Goal: Task Accomplishment & Management: Manage account settings

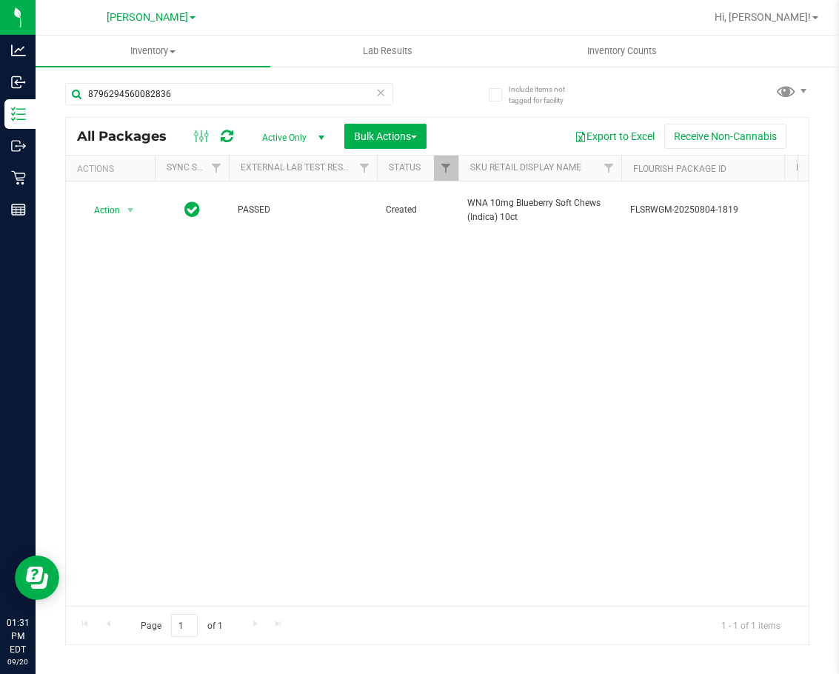
click at [503, 488] on div "Action Action Adjust qty Create package Edit attributes Global inventory Locate…" at bounding box center [437, 393] width 742 height 424
click at [458, 403] on div "Action Action Adjust qty Create package Edit attributes Global inventory Locate…" at bounding box center [437, 393] width 742 height 424
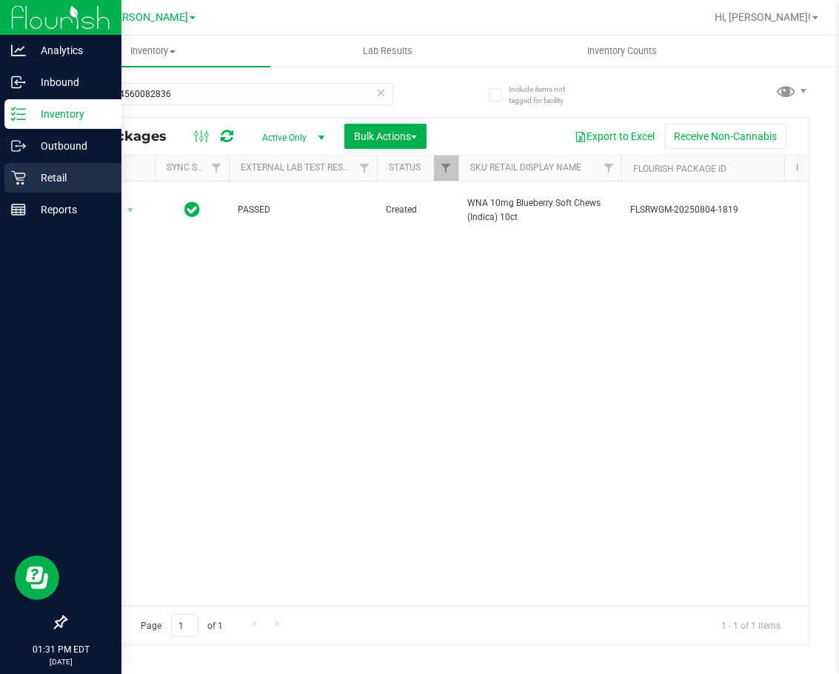
drag, startPoint x: 17, startPoint y: 178, endPoint x: 55, endPoint y: 183, distance: 38.0
click at [18, 178] on icon at bounding box center [18, 178] width 14 height 14
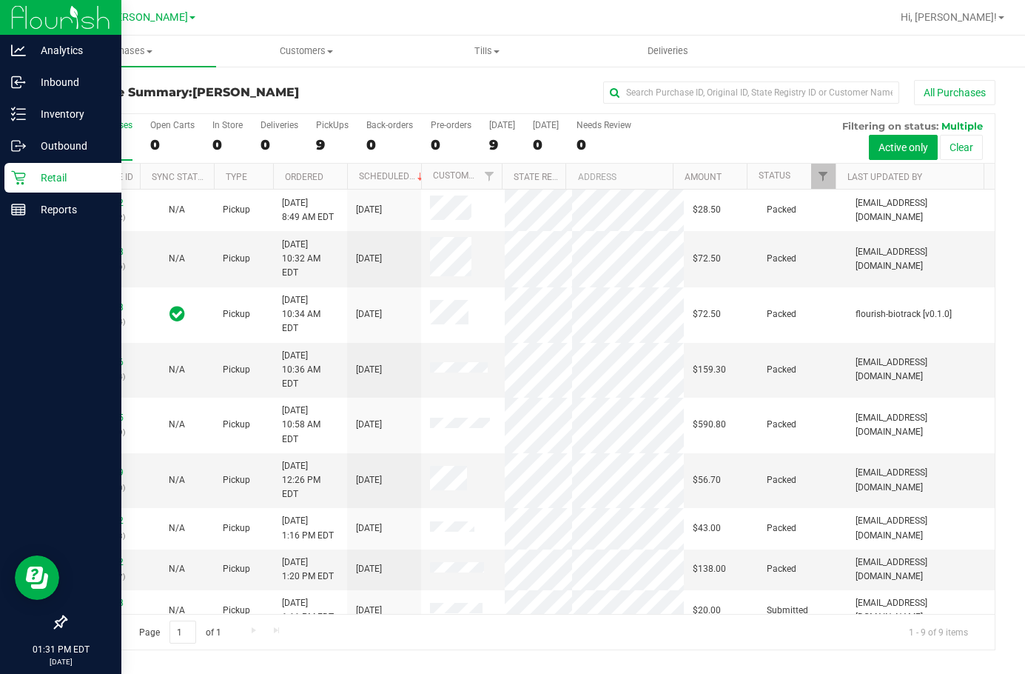
click at [205, 591] on div "11978042 (326008422) N/A Pickup [DATE] 8:49 AM EDT 9/20/2025 $28.50 Packed [EMA…" at bounding box center [530, 401] width 929 height 424
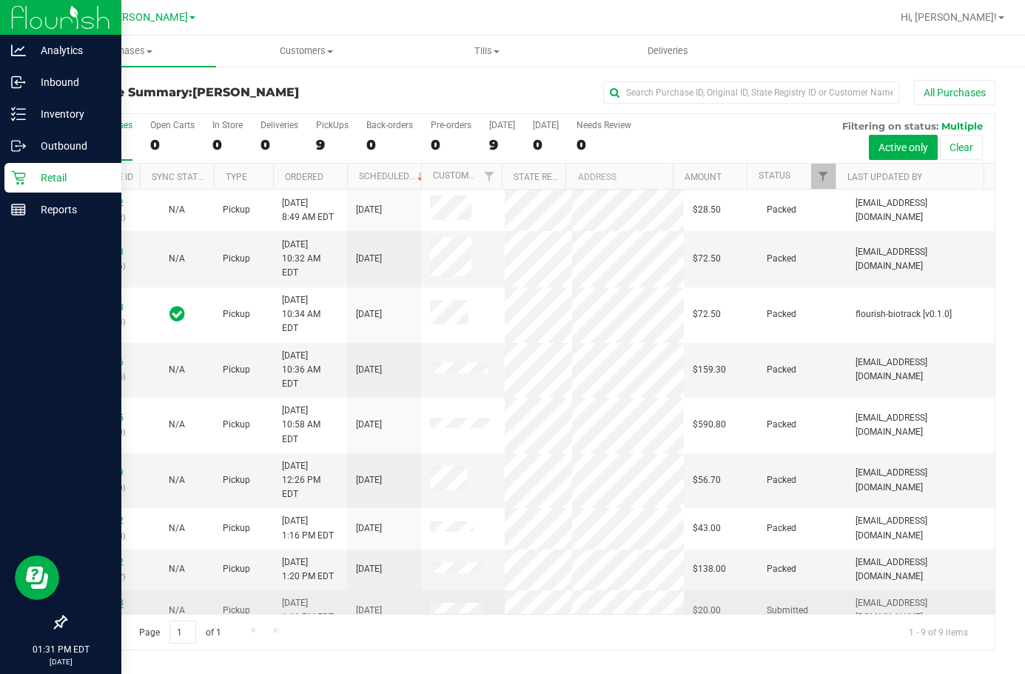
click at [109, 597] on link "11980008" at bounding box center [102, 602] width 41 height 10
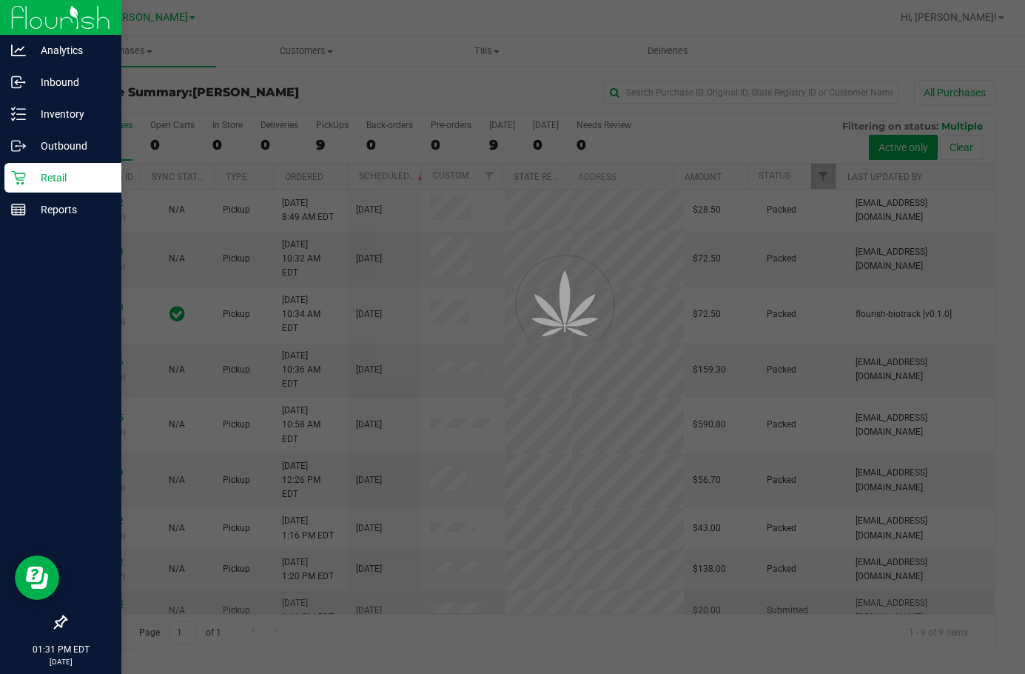
click at [102, 541] on div at bounding box center [512, 337] width 1025 height 674
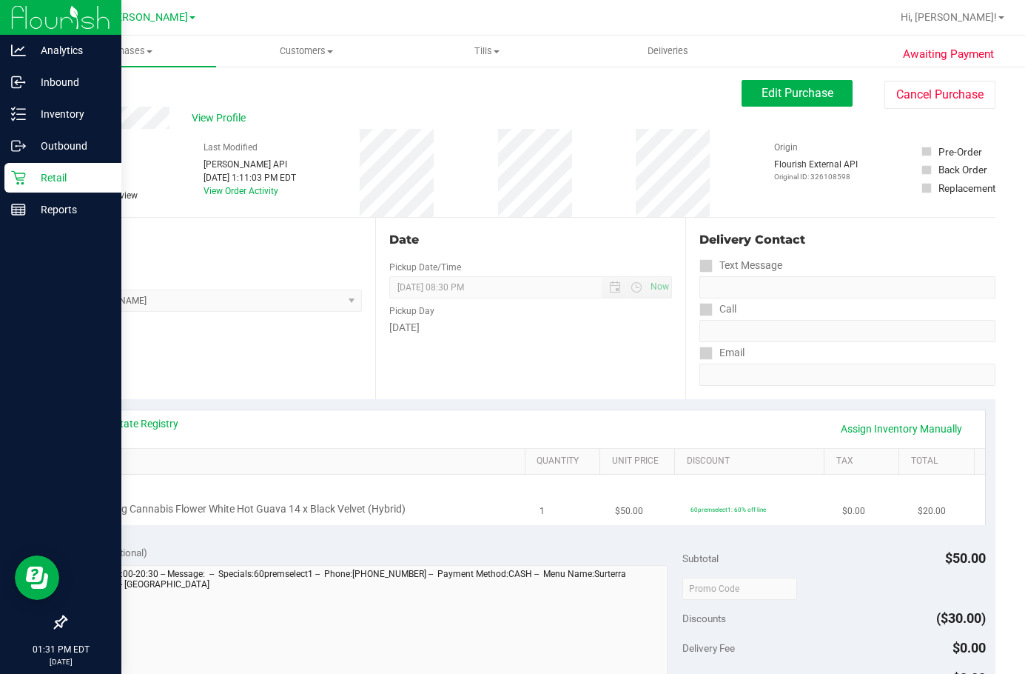
click at [327, 499] on div "FT 3.5g Cannabis Flower White Hot Guava 14 x Black Velvet (Hybrid)" at bounding box center [303, 499] width 437 height 35
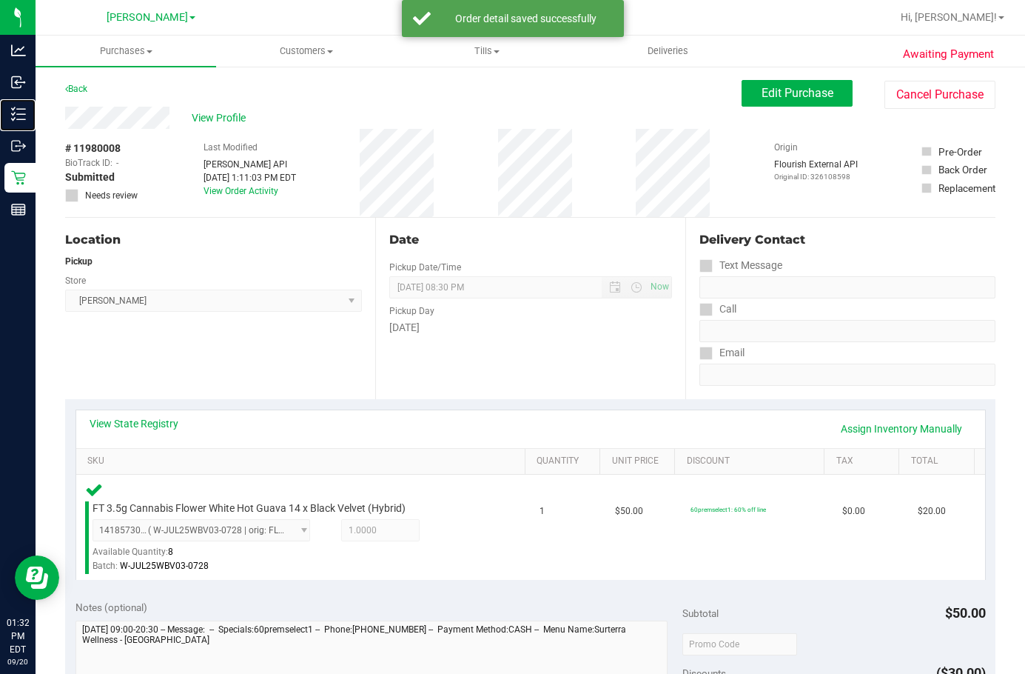
scroll to position [296, 0]
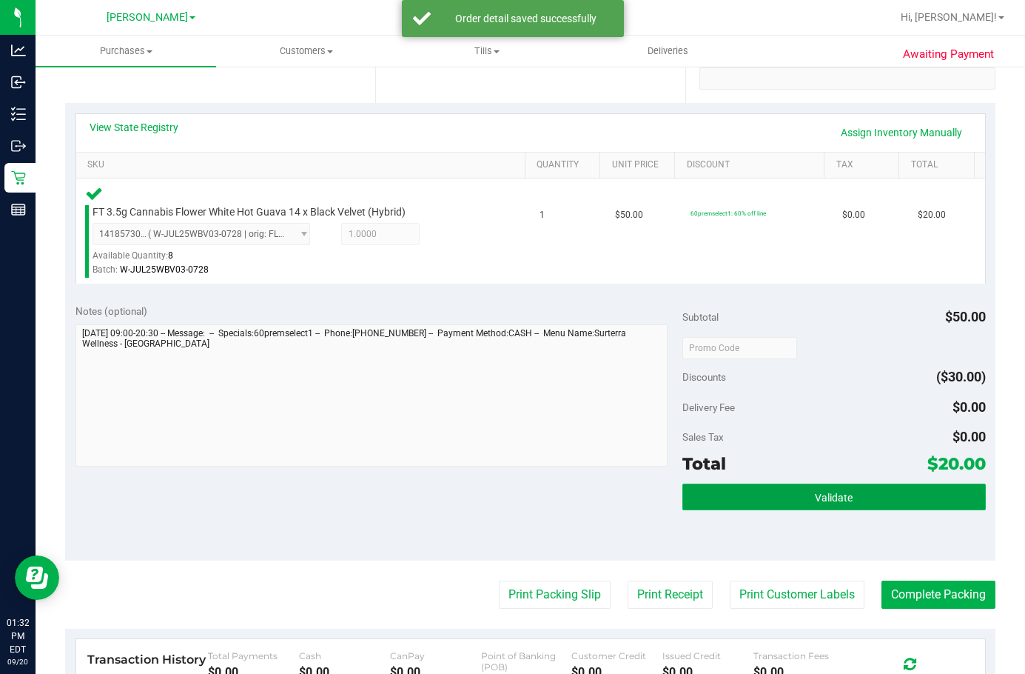
click at [718, 497] on button "Validate" at bounding box center [833, 496] width 303 height 27
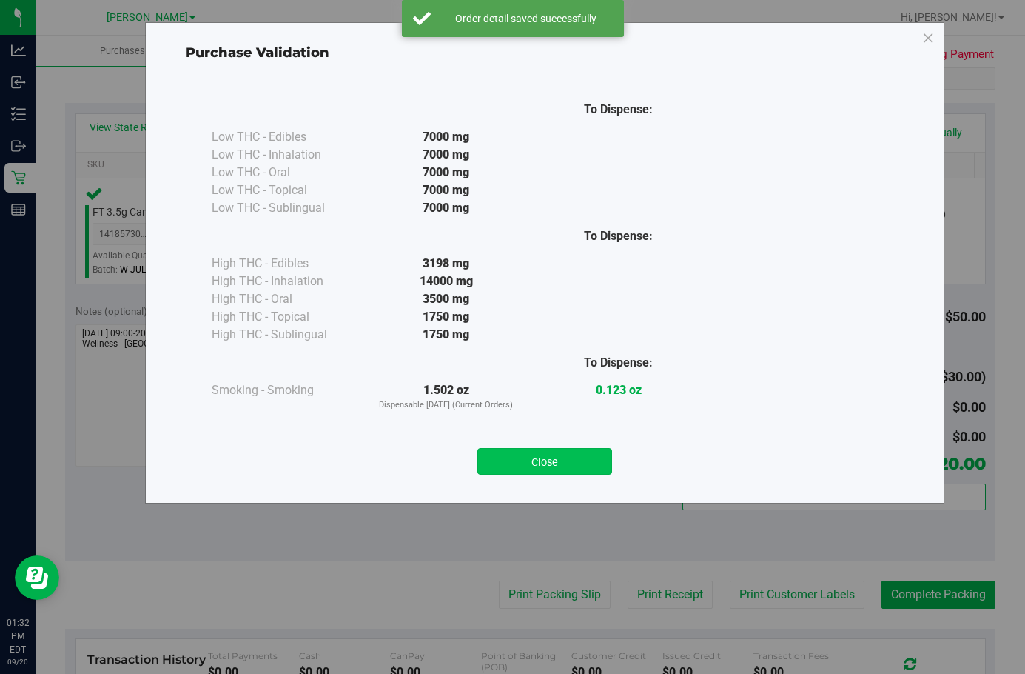
click at [565, 466] on button "Close" at bounding box center [544, 461] width 135 height 27
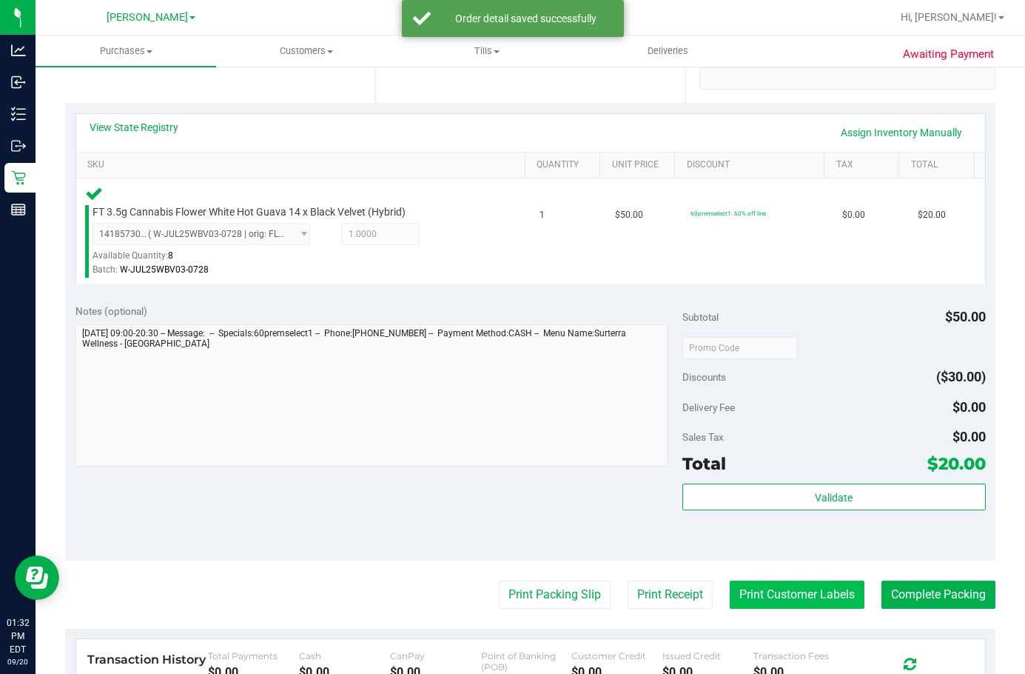
click at [748, 597] on button "Print Customer Labels" at bounding box center [797, 594] width 135 height 28
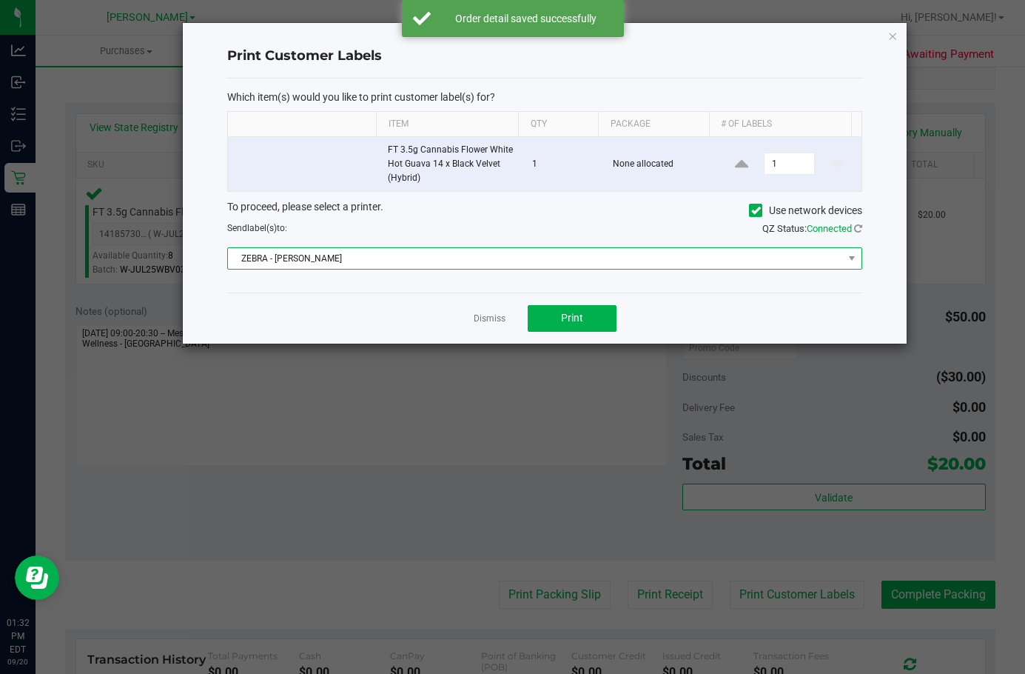
drag, startPoint x: 527, startPoint y: 258, endPoint x: 523, endPoint y: 266, distance: 9.6
click at [527, 261] on span "ZEBRA - [PERSON_NAME]" at bounding box center [535, 258] width 615 height 21
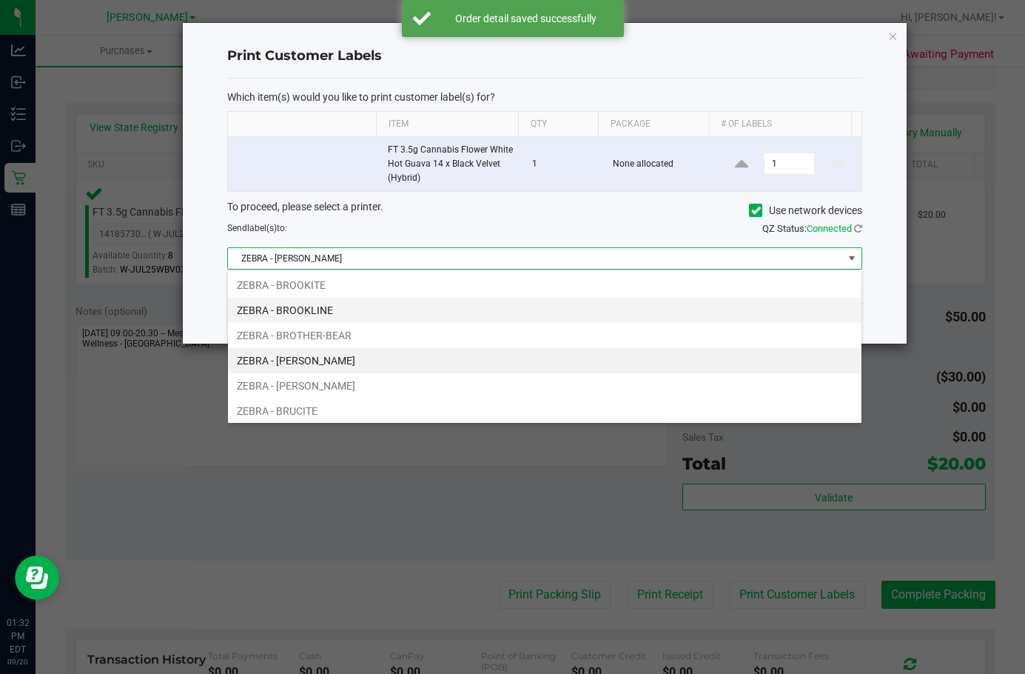
scroll to position [22, 635]
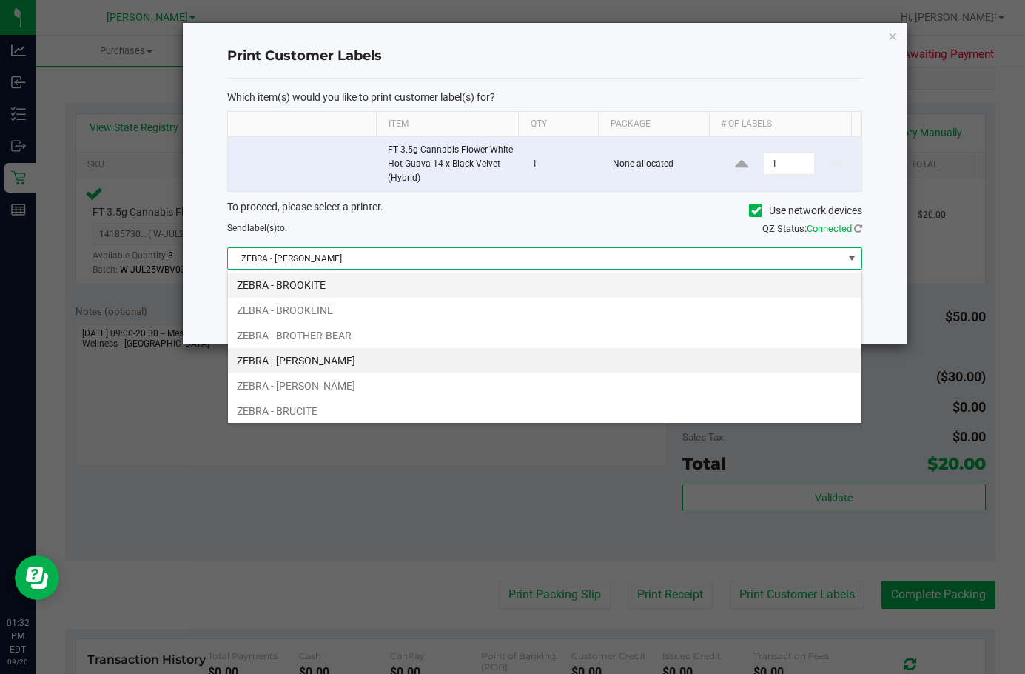
drag, startPoint x: 494, startPoint y: 318, endPoint x: 469, endPoint y: 286, distance: 40.0
click at [469, 286] on ul "ZEBRA - BROOKITE ZEBRA - BROOKLINE ZEBRA - BROTHER-BEAR ZEBRA - [PERSON_NAME] Z…" at bounding box center [545, 360] width 634 height 176
click at [469, 286] on li "ZEBRA - BROOKITE" at bounding box center [545, 284] width 634 height 25
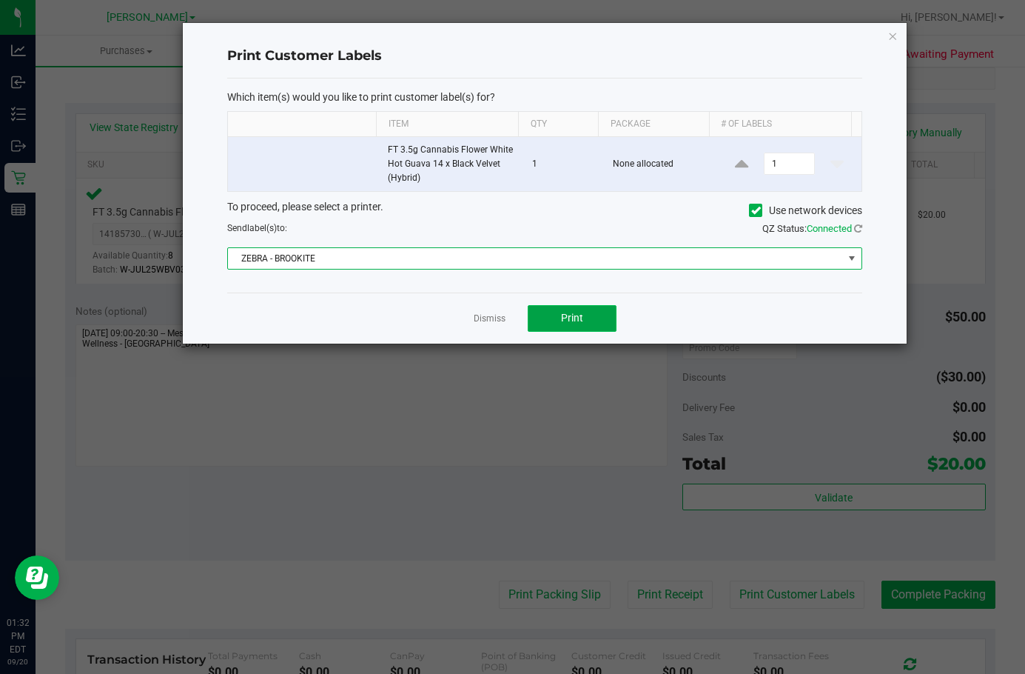
click at [562, 318] on span "Print" at bounding box center [572, 318] width 22 height 12
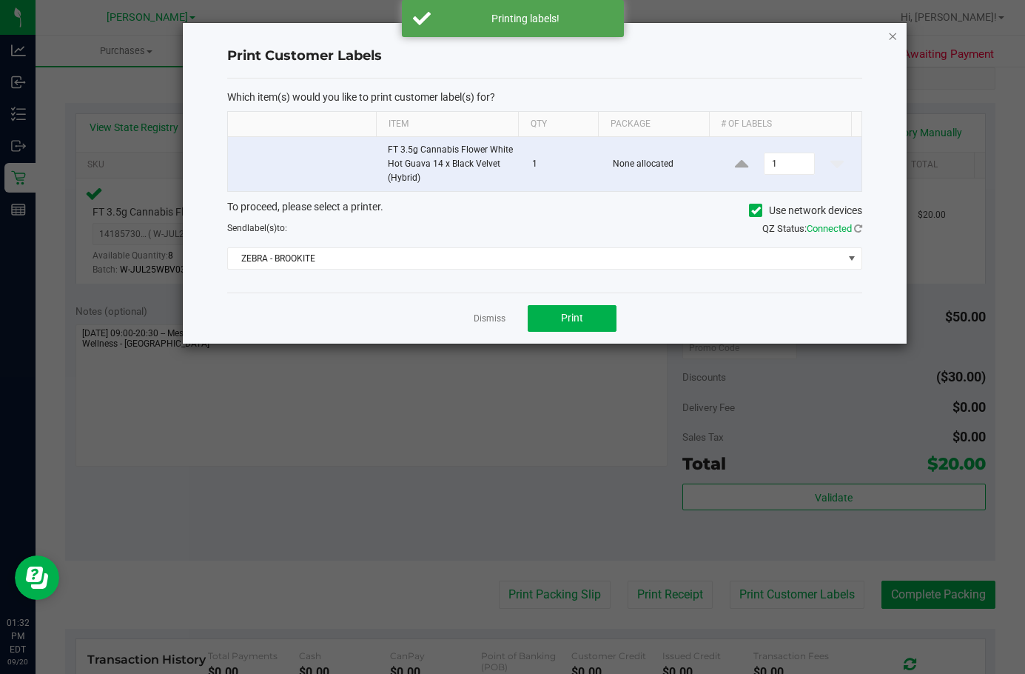
click at [838, 38] on icon "button" at bounding box center [893, 36] width 10 height 18
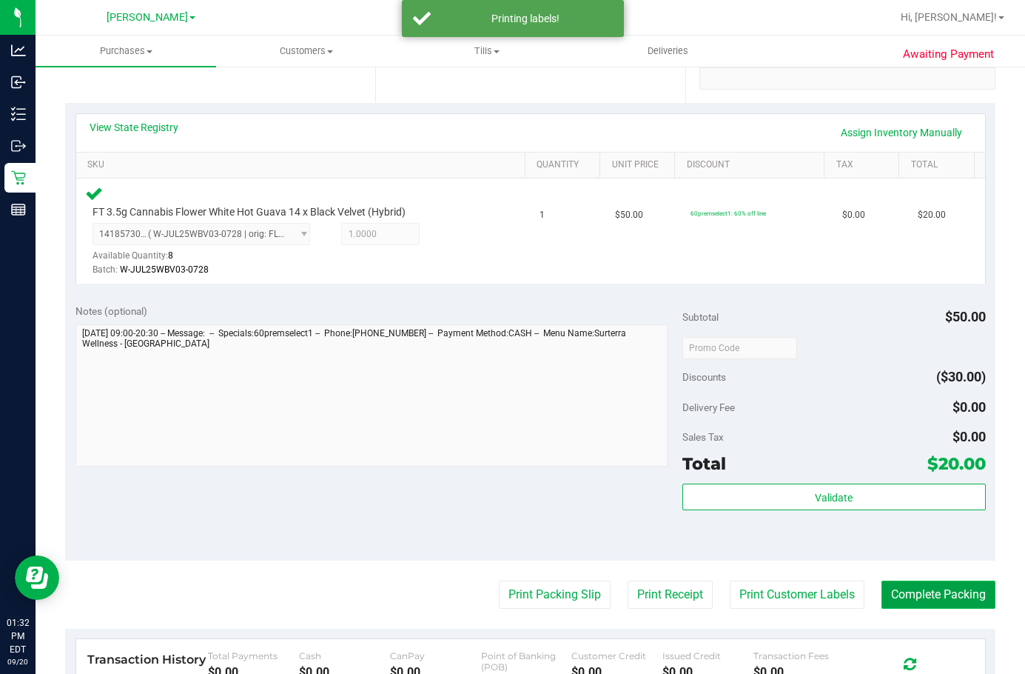
click at [838, 591] on button "Complete Packing" at bounding box center [939, 594] width 114 height 28
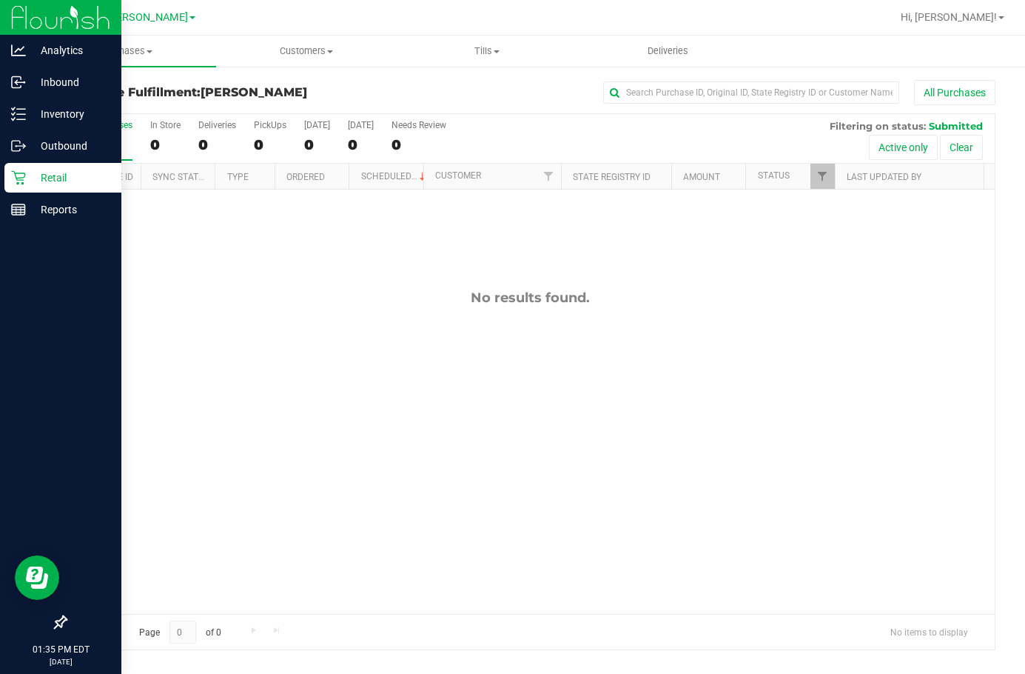
click at [44, 179] on p "Retail" at bounding box center [70, 178] width 89 height 18
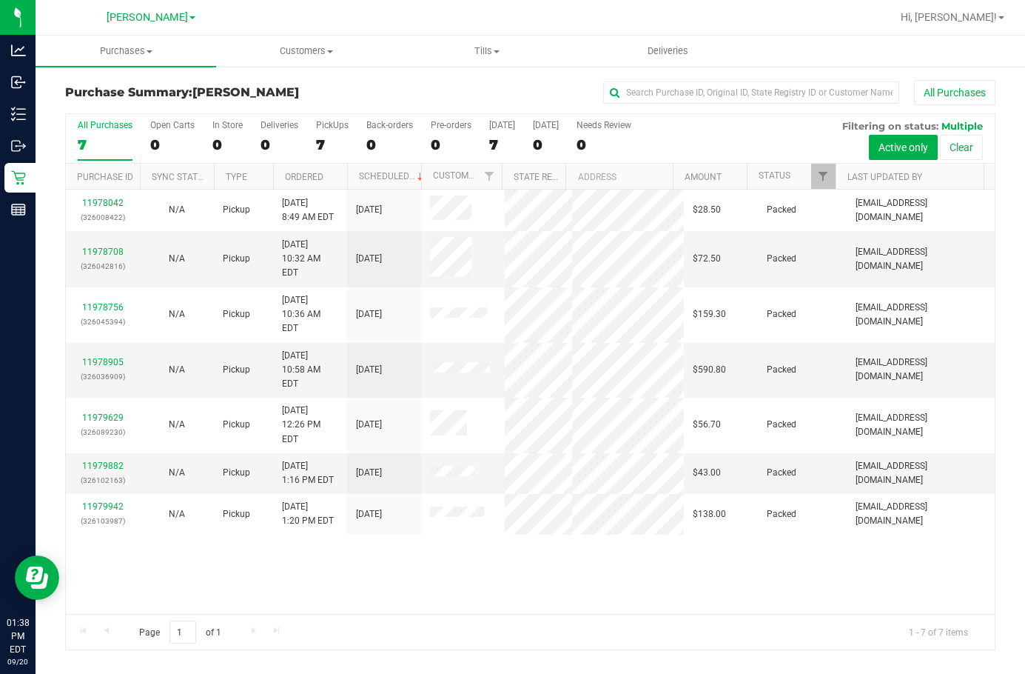
click at [705, 530] on div "11978042 (326008422) N/A Pickup [DATE] 8:49 AM EDT 9/20/2025 $28.50 Packed [EMA…" at bounding box center [530, 401] width 929 height 424
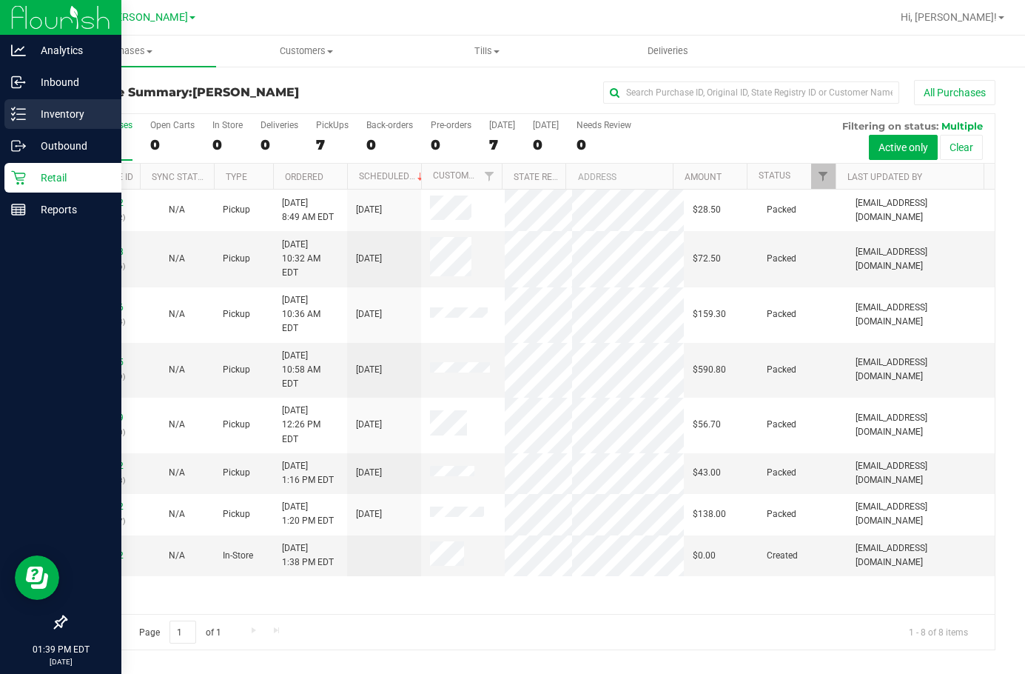
click at [22, 113] on icon at bounding box center [18, 114] width 15 height 15
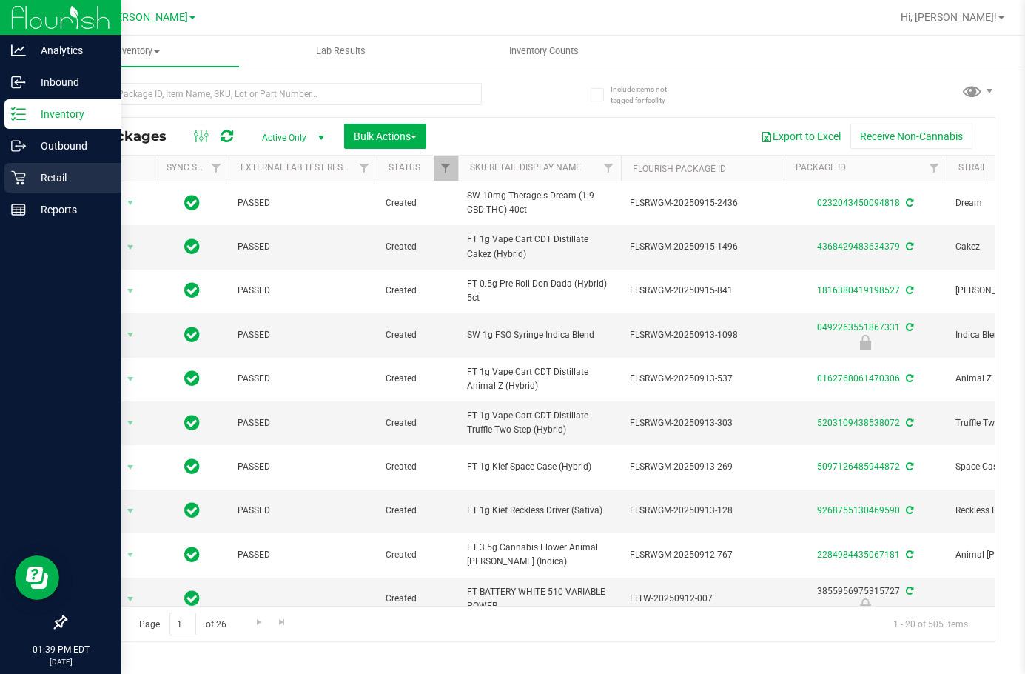
click at [82, 180] on p "Retail" at bounding box center [70, 178] width 89 height 18
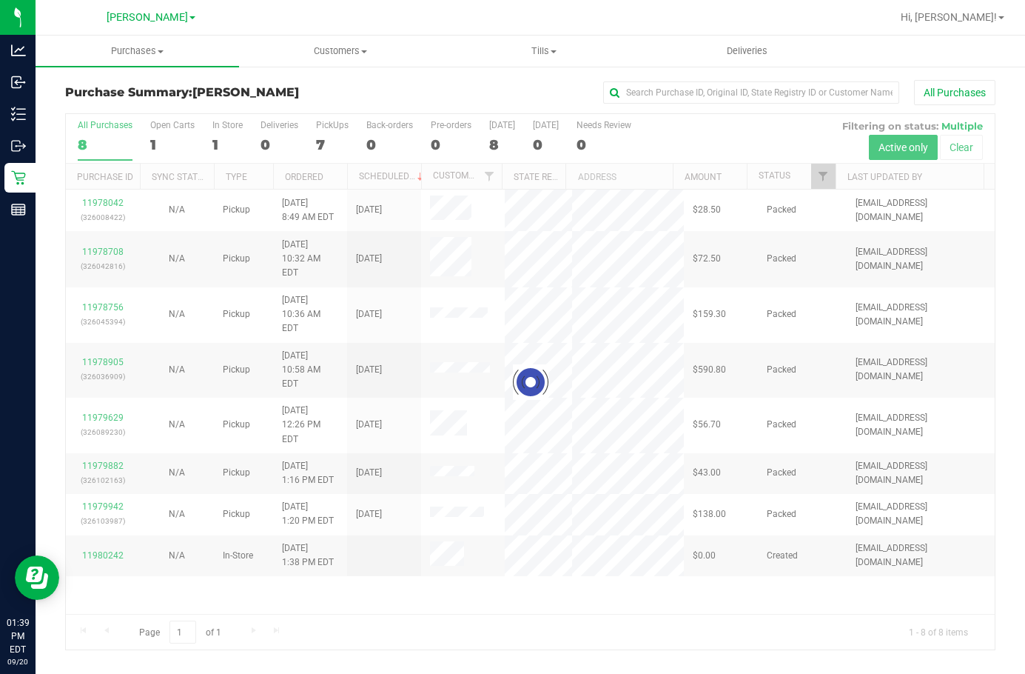
click at [692, 602] on div at bounding box center [530, 381] width 929 height 535
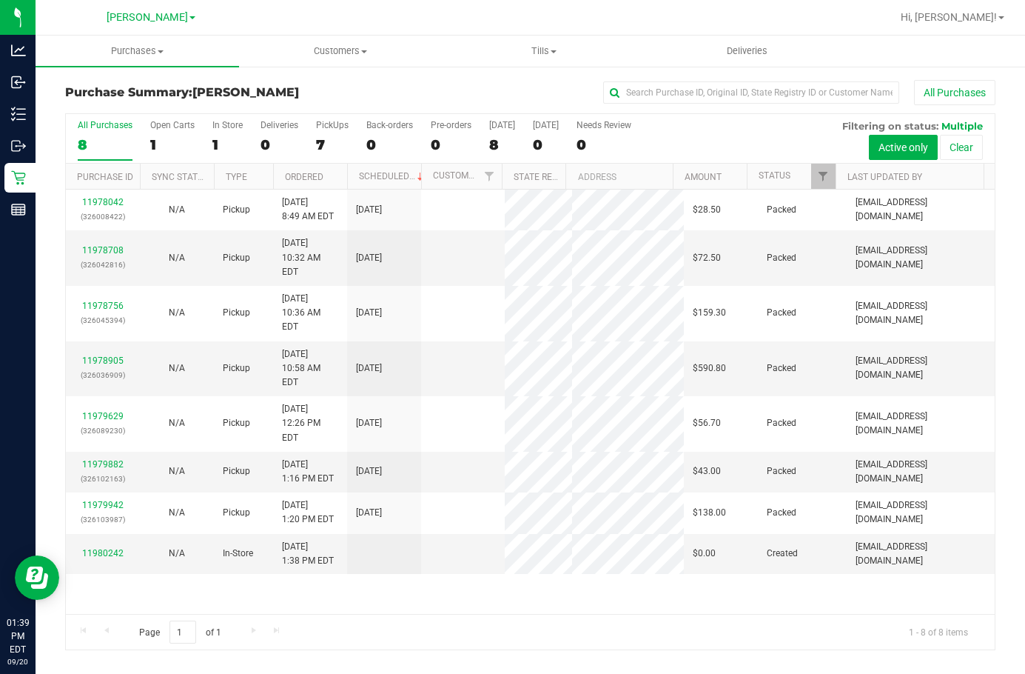
click at [693, 566] on div "11978042 (326008422) N/A Pickup [DATE] 8:49 AM EDT 9/20/2025 $28.50 Packed [EMA…" at bounding box center [530, 401] width 929 height 424
click at [674, 566] on div "11978042 (326008422) N/A Pickup [DATE] 8:49 AM EDT 9/20/2025 $28.50 Packed [EMA…" at bounding box center [530, 401] width 929 height 424
click at [554, 41] on uib-tab-heading "Tills Manage tills Reconcile e-payments" at bounding box center [544, 51] width 202 height 30
click at [537, 89] on span "Manage tills" at bounding box center [492, 89] width 100 height 13
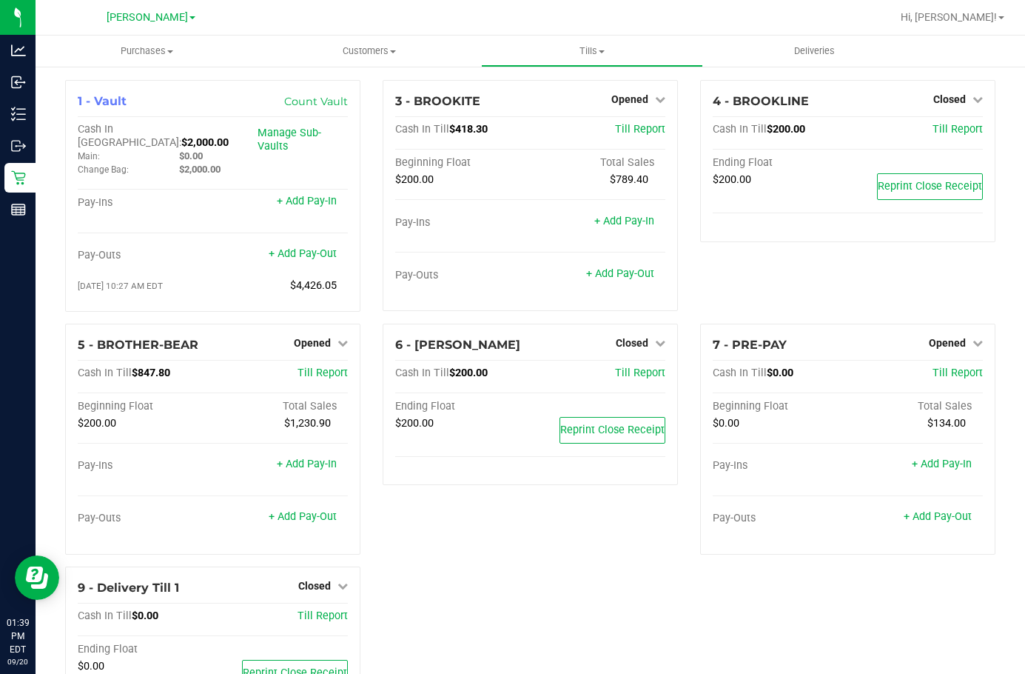
click at [590, 545] on div "6 - [PERSON_NAME]-BANNER Closed Open Till Cash In Till $200.00 Till Report Endi…" at bounding box center [531, 444] width 318 height 243
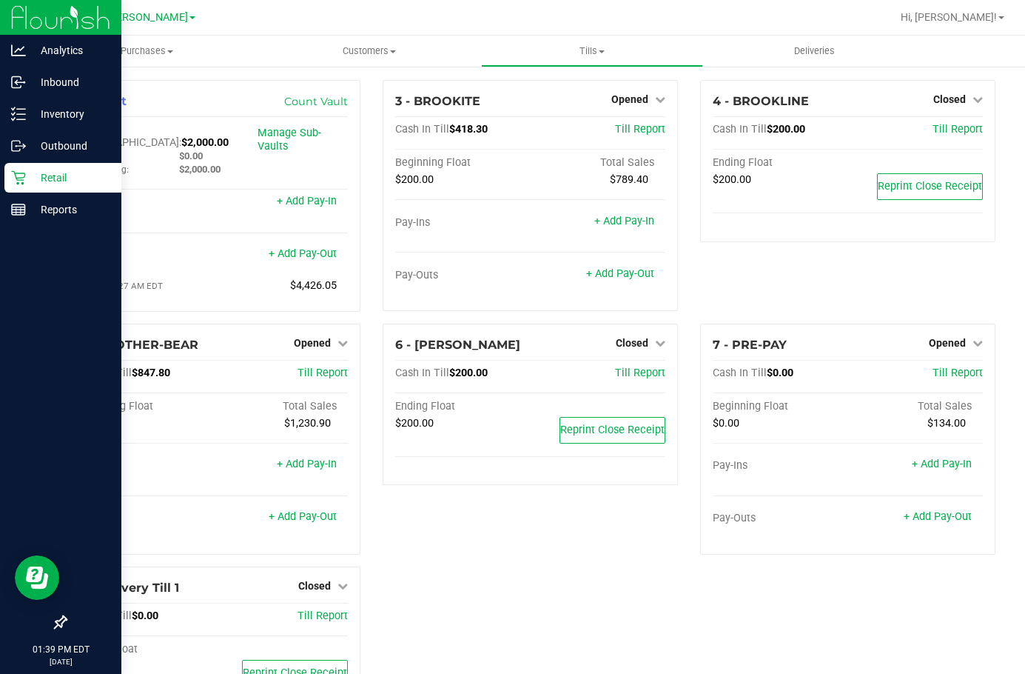
click at [36, 172] on p "Retail" at bounding box center [70, 178] width 89 height 18
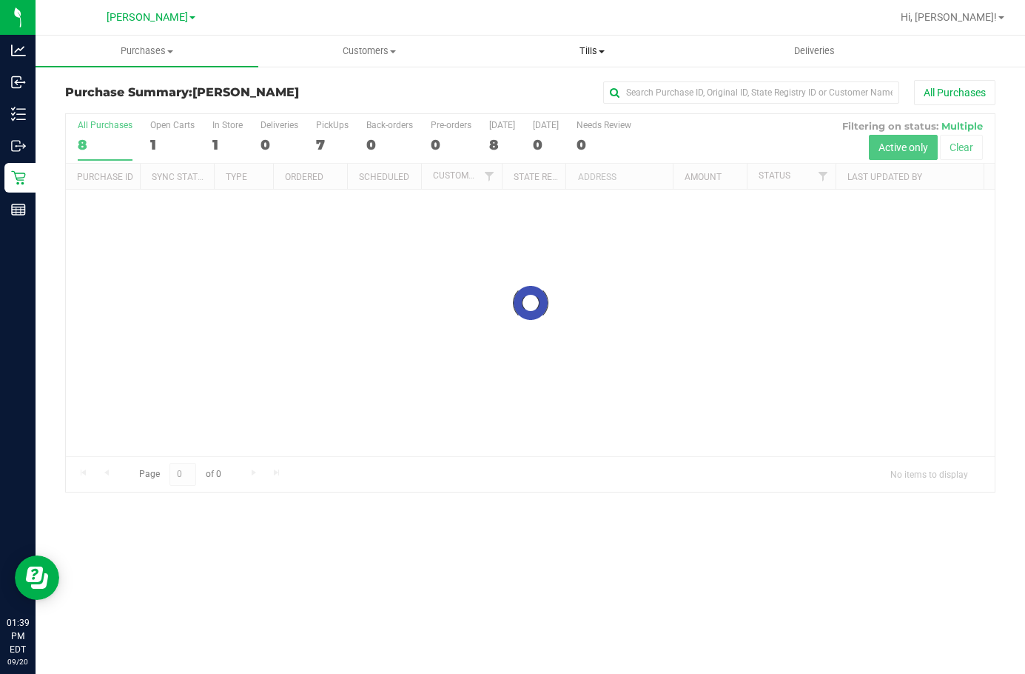
click at [586, 42] on uib-tab-heading "Tills Manage tills Reconcile e-payments" at bounding box center [592, 51] width 221 height 30
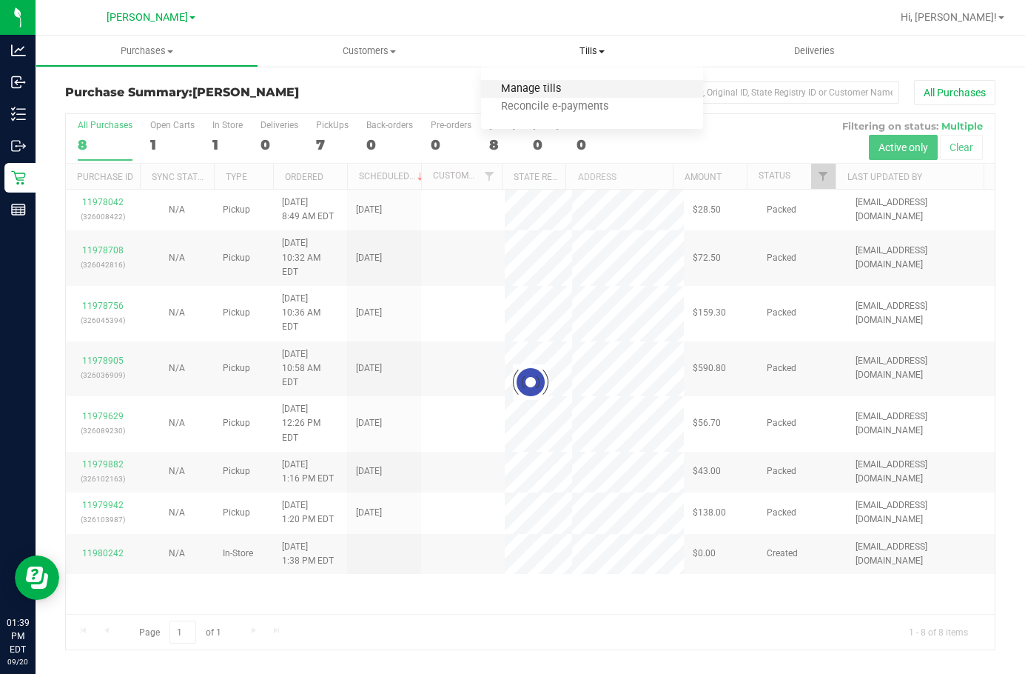
click at [565, 92] on span "Manage tills" at bounding box center [531, 89] width 100 height 13
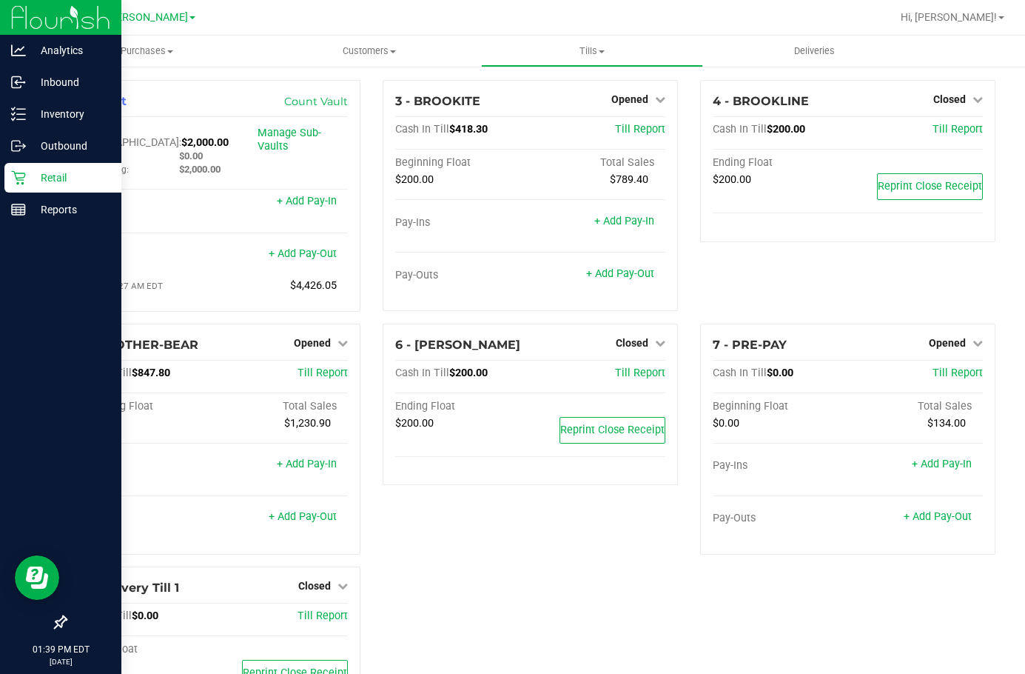
click at [36, 173] on p "Retail" at bounding box center [70, 178] width 89 height 18
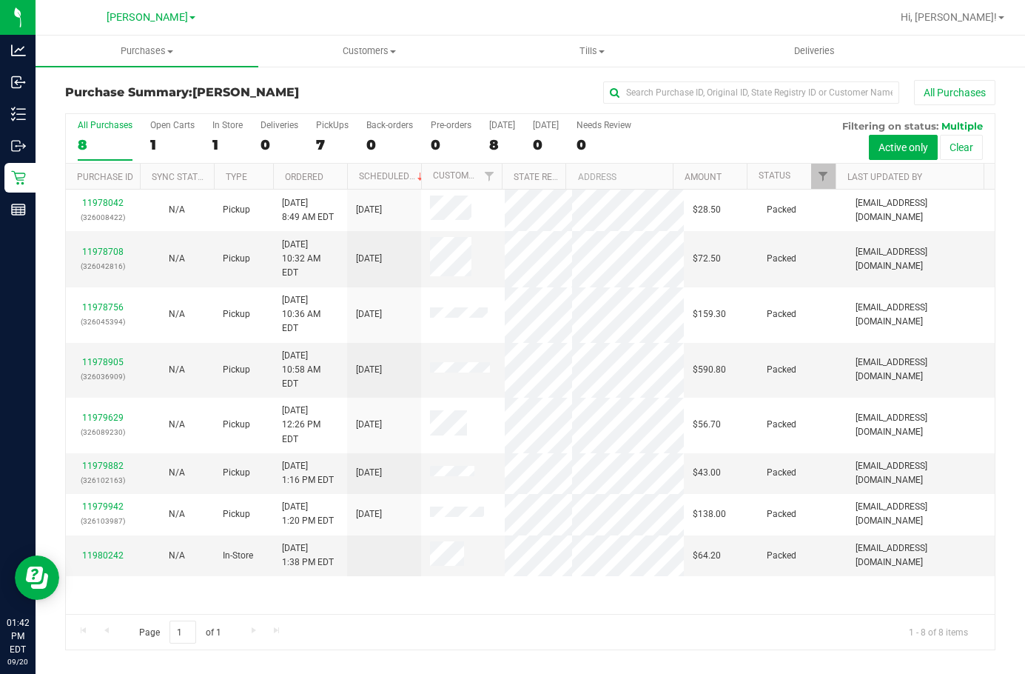
click at [428, 622] on div "Page 1 of 1 1 - 8 of 8 items" at bounding box center [530, 632] width 929 height 36
click at [107, 124] on div "All Purchases" at bounding box center [105, 125] width 55 height 10
click at [0, 0] on input "All Purchases 8" at bounding box center [0, 0] width 0 height 0
click at [728, 645] on div "Page 1 of 1 1 - 8 of 8 items" at bounding box center [530, 632] width 929 height 36
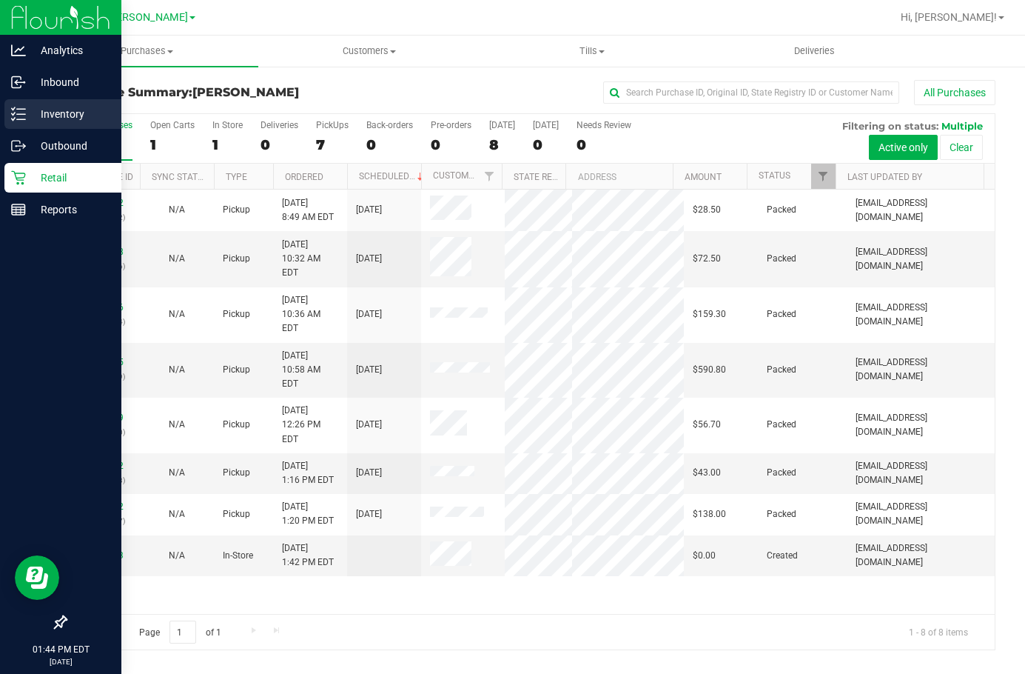
click at [31, 113] on p "Inventory" at bounding box center [70, 114] width 89 height 18
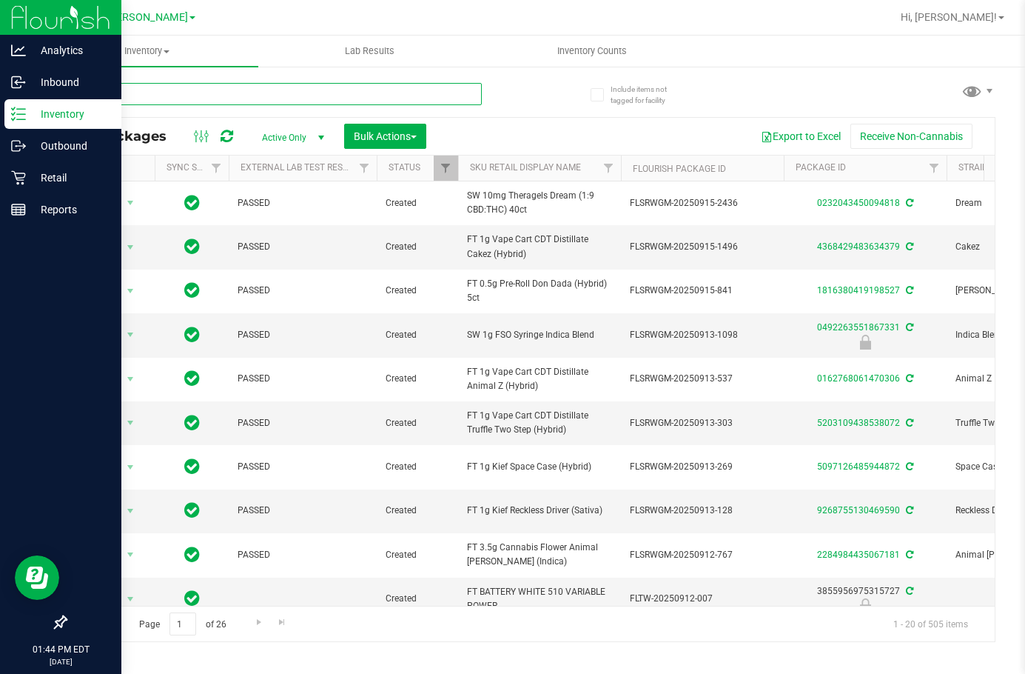
click at [245, 93] on input "text" at bounding box center [273, 94] width 417 height 22
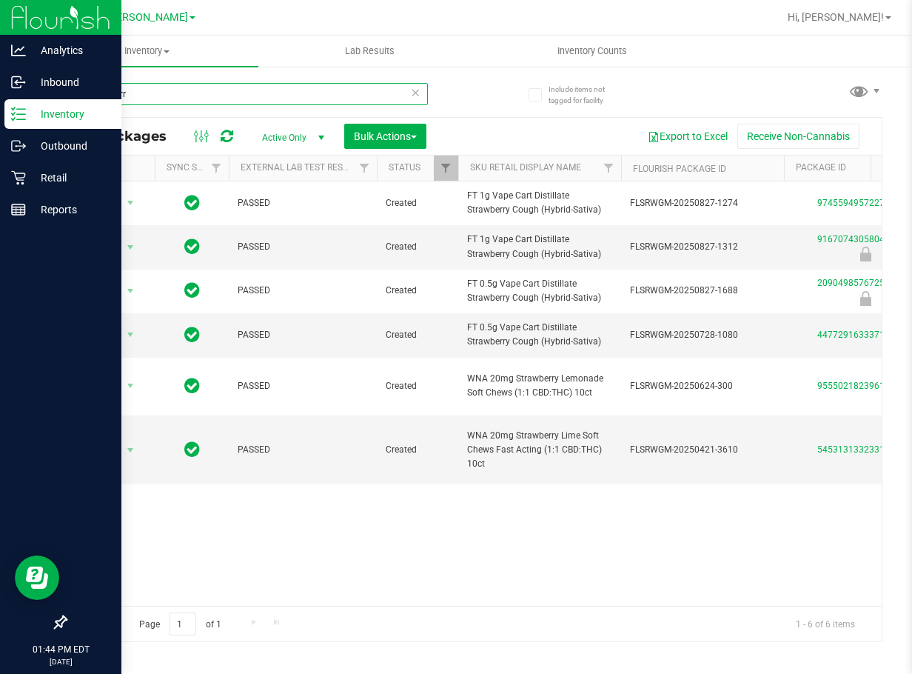
type input "strawberr"
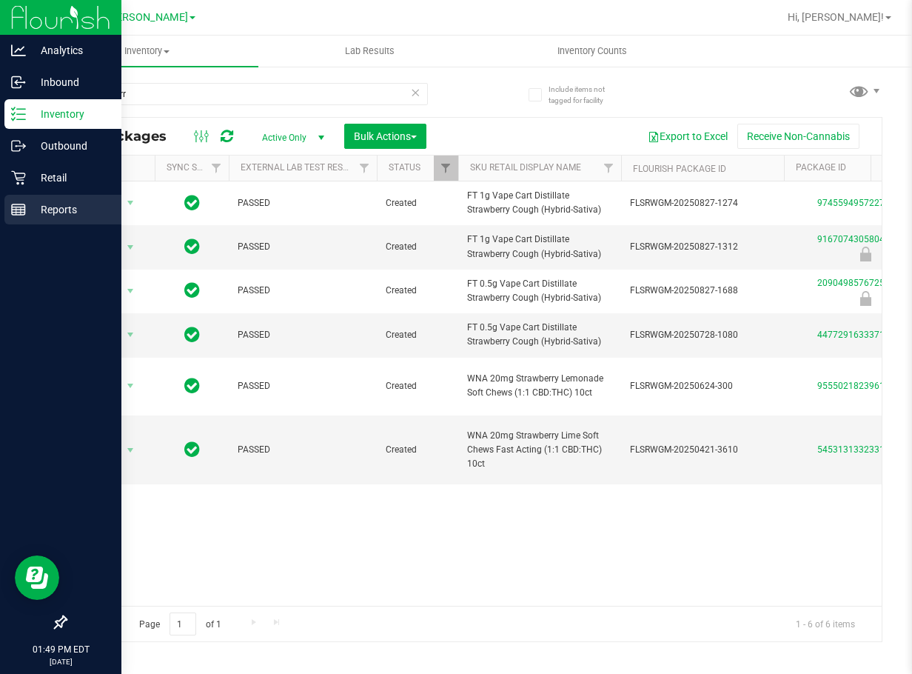
click at [8, 209] on div "Reports" at bounding box center [62, 210] width 117 height 30
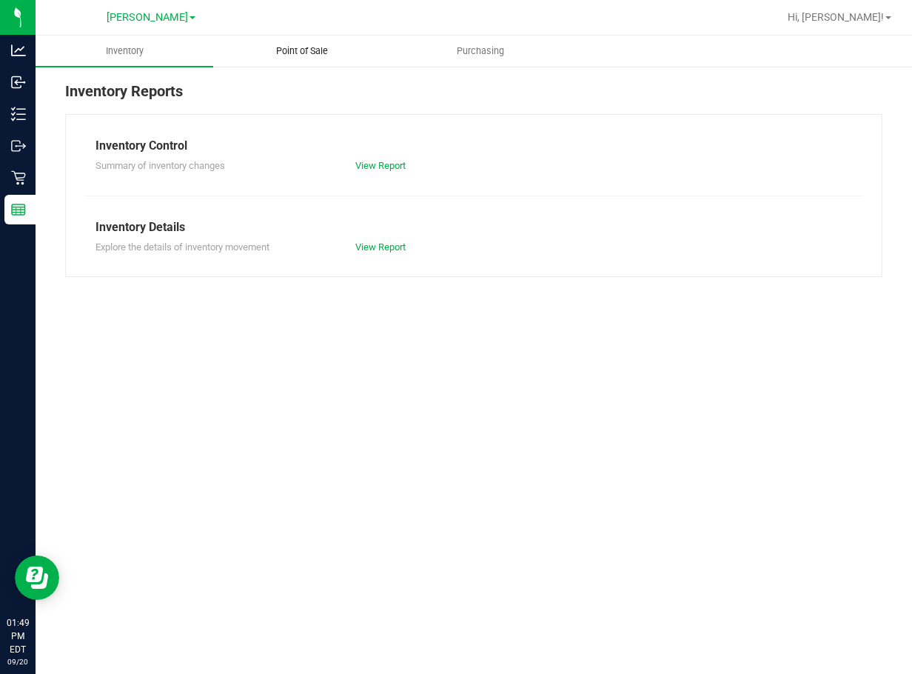
click at [326, 53] on span "Point of Sale" at bounding box center [302, 50] width 92 height 13
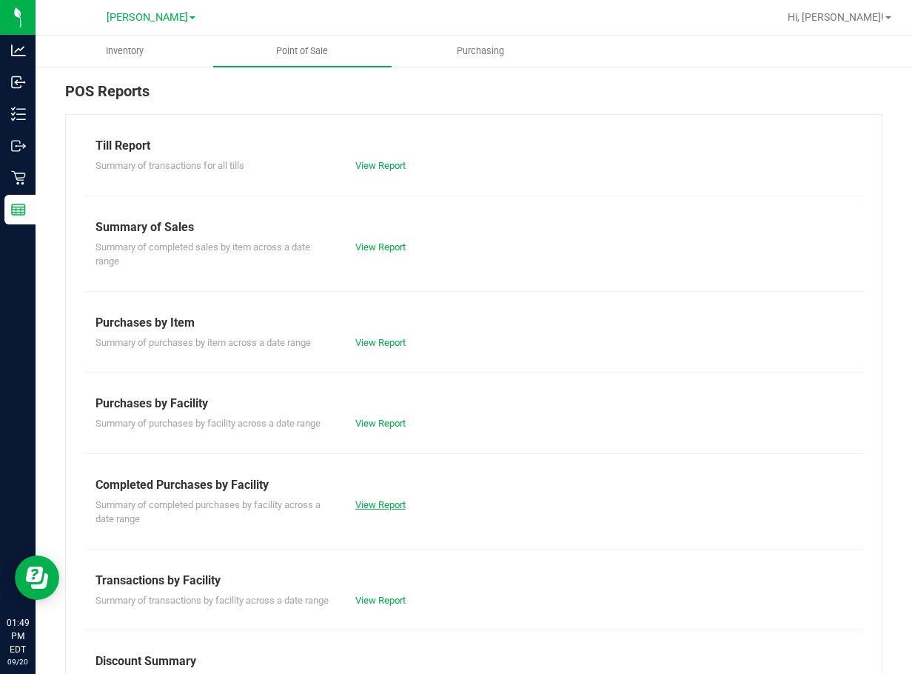
click at [370, 502] on link "View Report" at bounding box center [380, 504] width 50 height 11
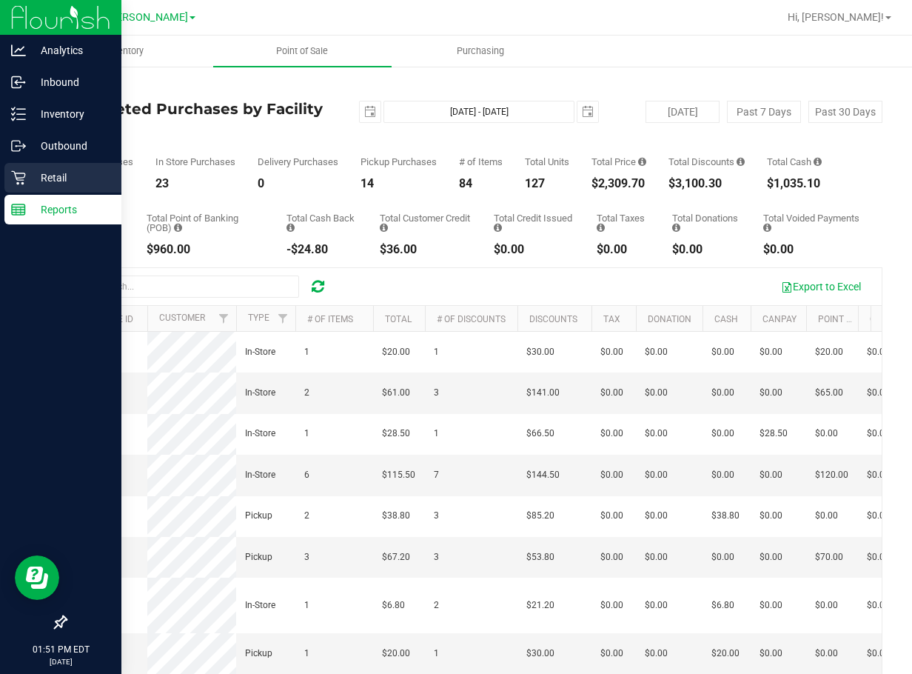
click at [22, 180] on icon at bounding box center [18, 178] width 14 height 14
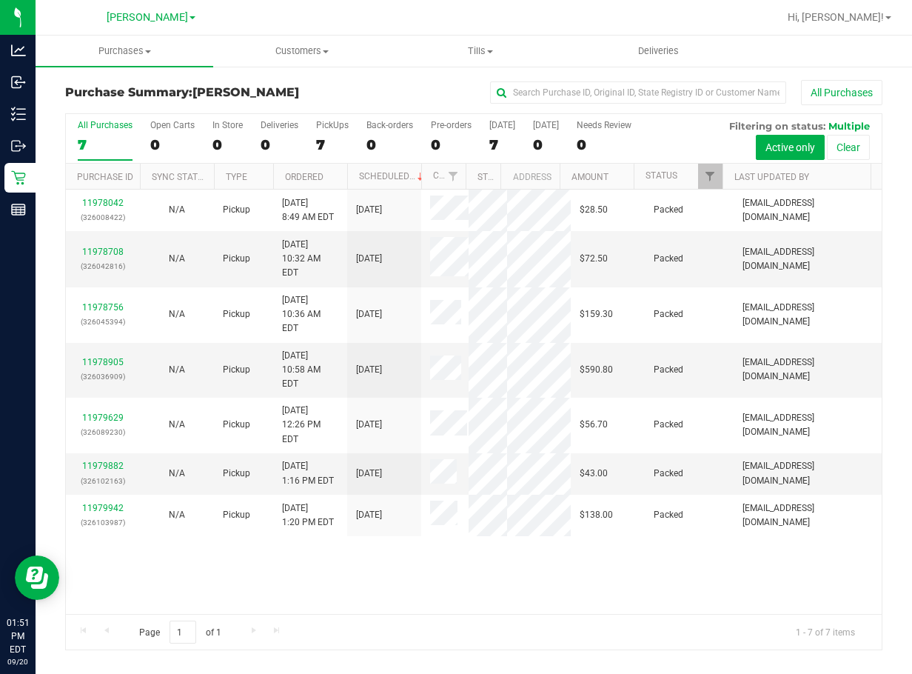
click at [495, 574] on div "11978042 (326008422) N/A Pickup [DATE] 8:49 AM EDT 9/20/2025 $28.50 Packed [EMA…" at bounding box center [474, 401] width 816 height 424
click at [494, 542] on div "11978042 (326008422) N/A Pickup [DATE] 8:49 AM EDT 9/20/2025 $28.50 Packed [EMA…" at bounding box center [474, 401] width 816 height 424
click at [494, 517] on div "11978042 (326008422) N/A Pickup [DATE] 8:49 AM EDT 9/20/2025 $28.50 Packed [EMA…" at bounding box center [474, 401] width 816 height 424
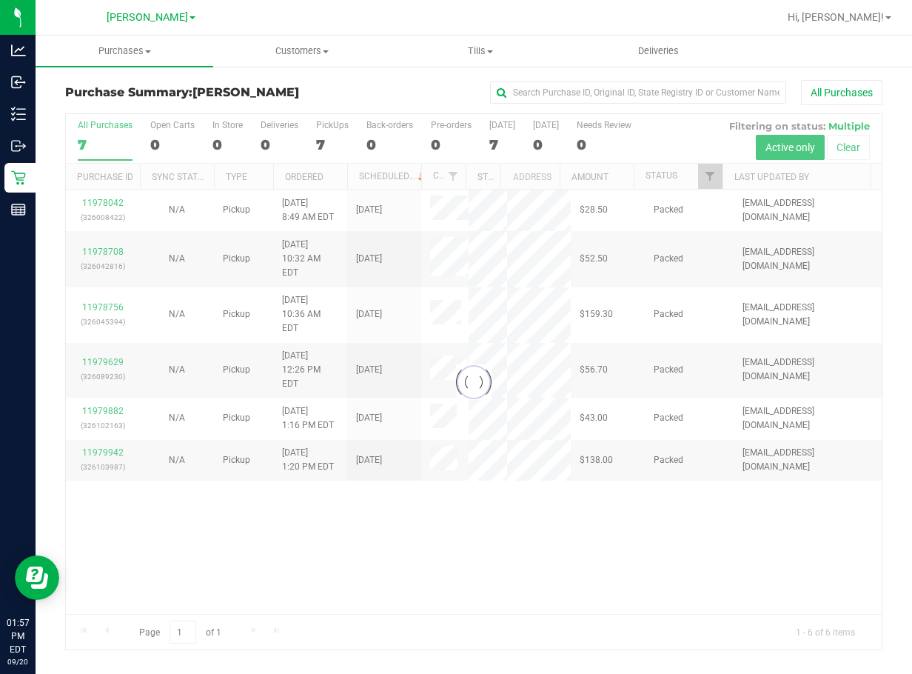
drag, startPoint x: 578, startPoint y: 580, endPoint x: 241, endPoint y: 198, distance: 509.7
click at [580, 579] on div at bounding box center [474, 381] width 816 height 535
click at [104, 141] on div at bounding box center [474, 381] width 816 height 535
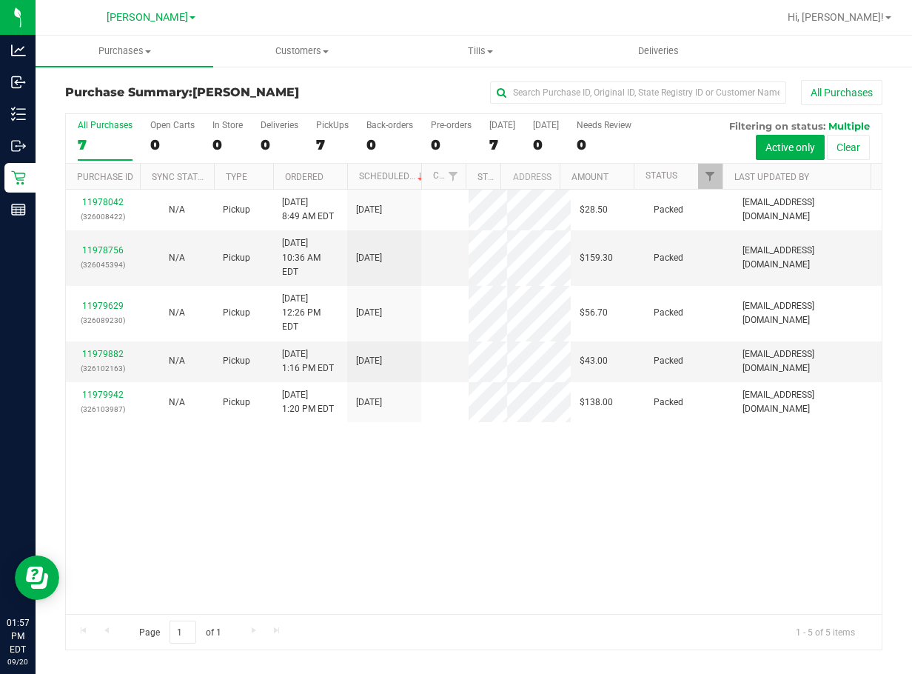
click at [109, 129] on div "All Purchases" at bounding box center [105, 125] width 55 height 10
click at [0, 0] on input "All Purchases 7" at bounding box center [0, 0] width 0 height 0
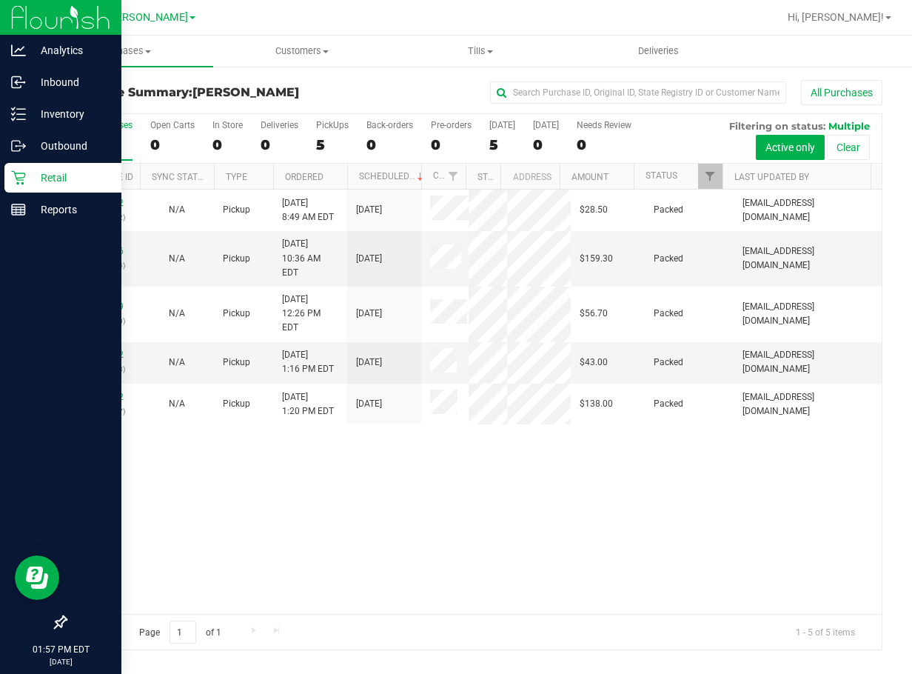
click at [25, 175] on icon at bounding box center [18, 178] width 14 height 14
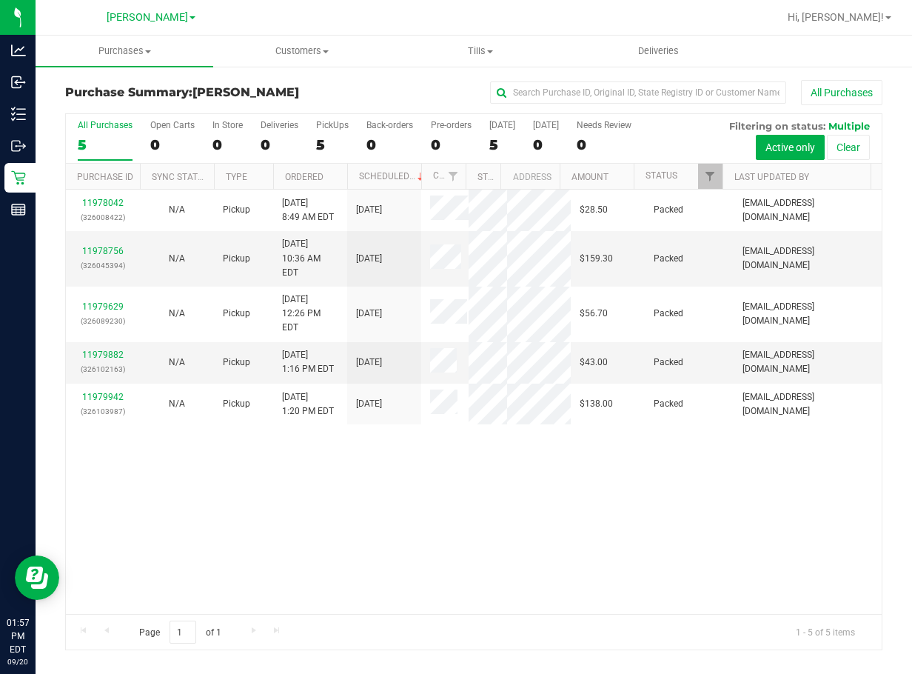
click at [574, 527] on div "11978042 (326008422) N/A Pickup [DATE] 8:49 AM EDT 9/20/2025 $28.50 Packed [EMA…" at bounding box center [474, 401] width 816 height 424
click at [447, 517] on div "11978042 (326008422) N/A Pickup [DATE] 8:49 AM EDT 9/20/2025 $28.50 Packed [EMA…" at bounding box center [474, 401] width 816 height 424
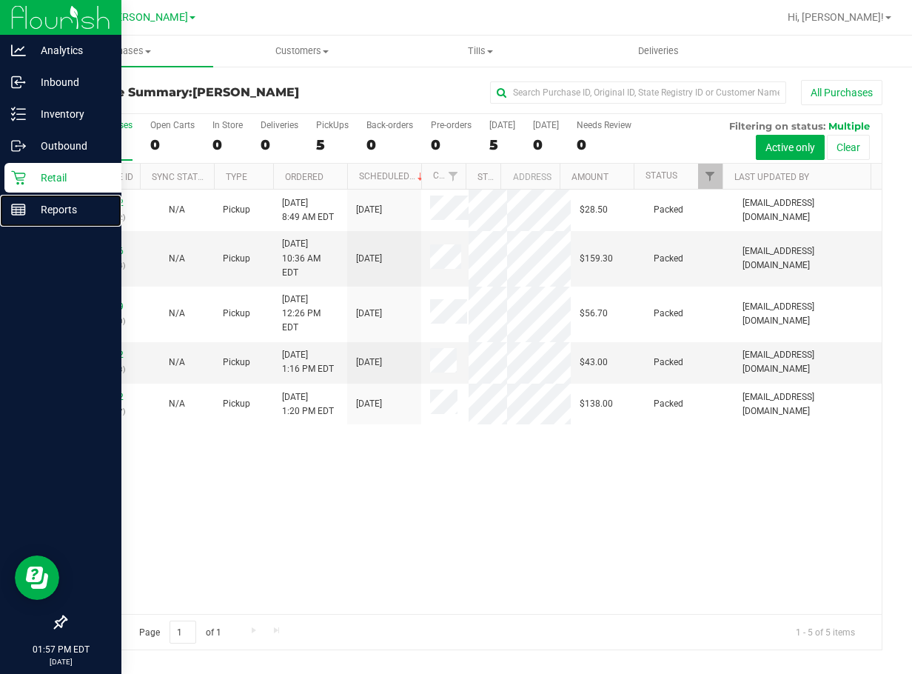
drag, startPoint x: 26, startPoint y: 207, endPoint x: 47, endPoint y: 189, distance: 27.9
click at [25, 207] on div "Reports" at bounding box center [62, 210] width 117 height 30
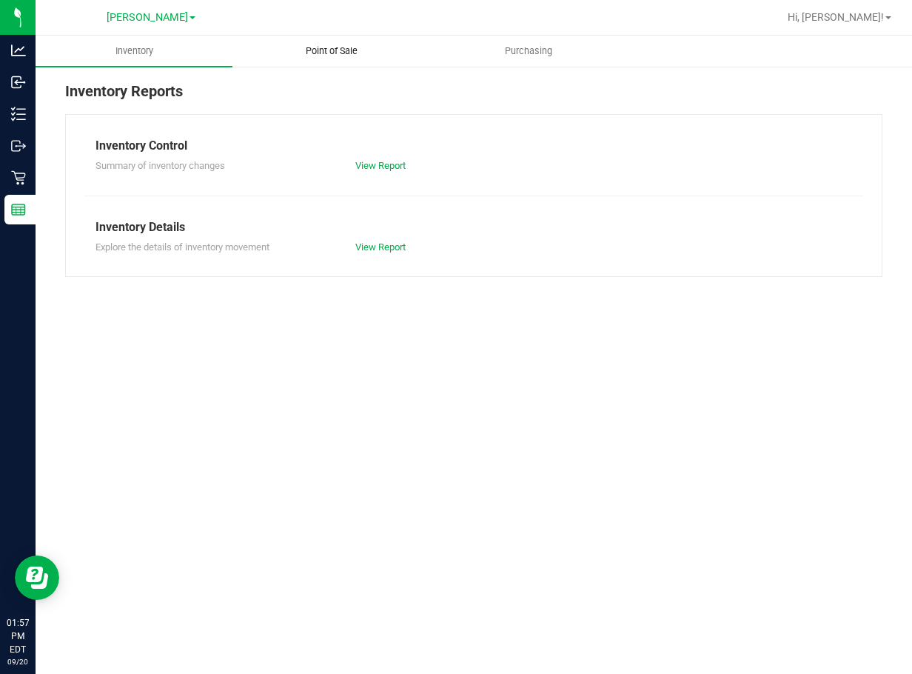
click at [302, 56] on span "Point of Sale" at bounding box center [332, 50] width 92 height 13
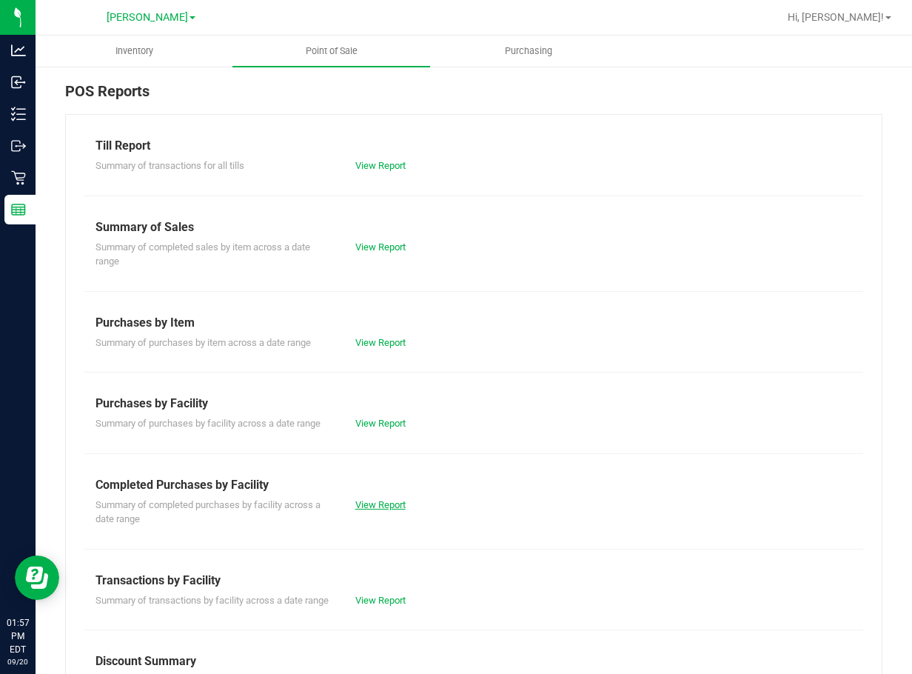
click at [375, 501] on link "View Report" at bounding box center [380, 504] width 50 height 11
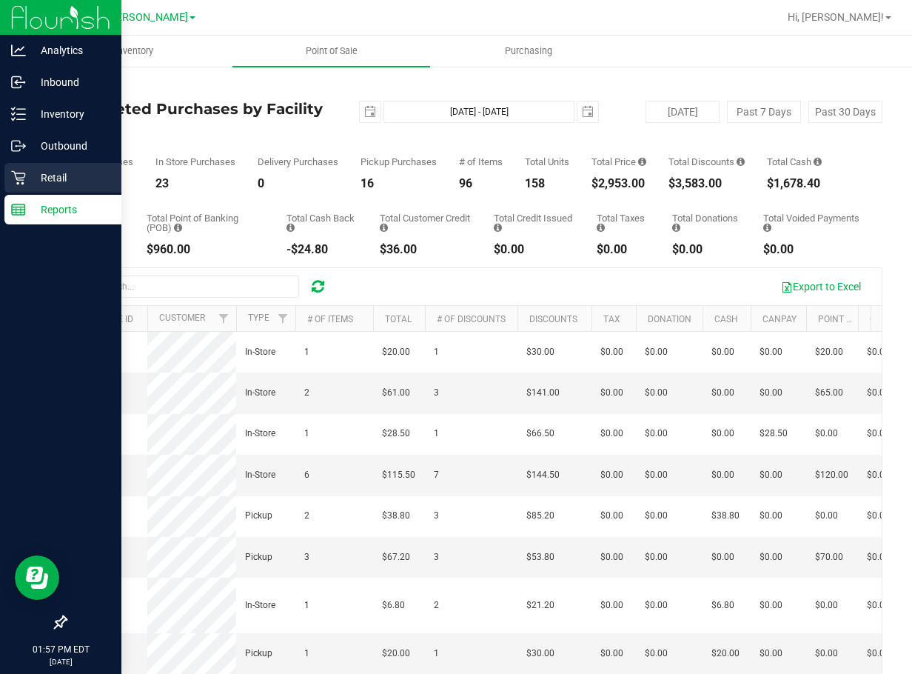
click at [25, 178] on icon at bounding box center [18, 177] width 15 height 15
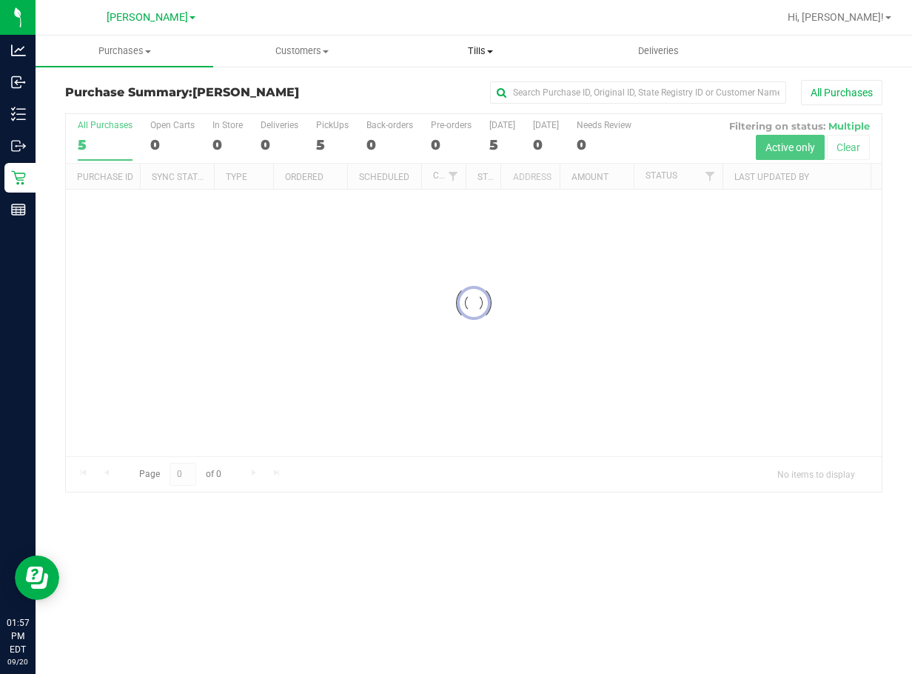
click at [480, 52] on span "Tills" at bounding box center [480, 50] width 176 height 13
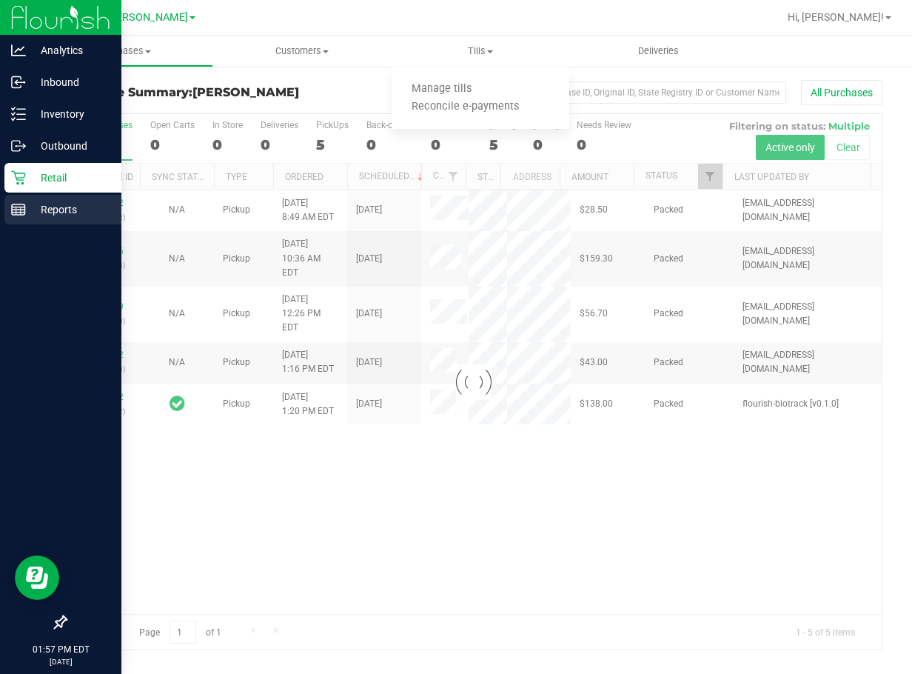
click at [18, 209] on line at bounding box center [18, 209] width 13 height 0
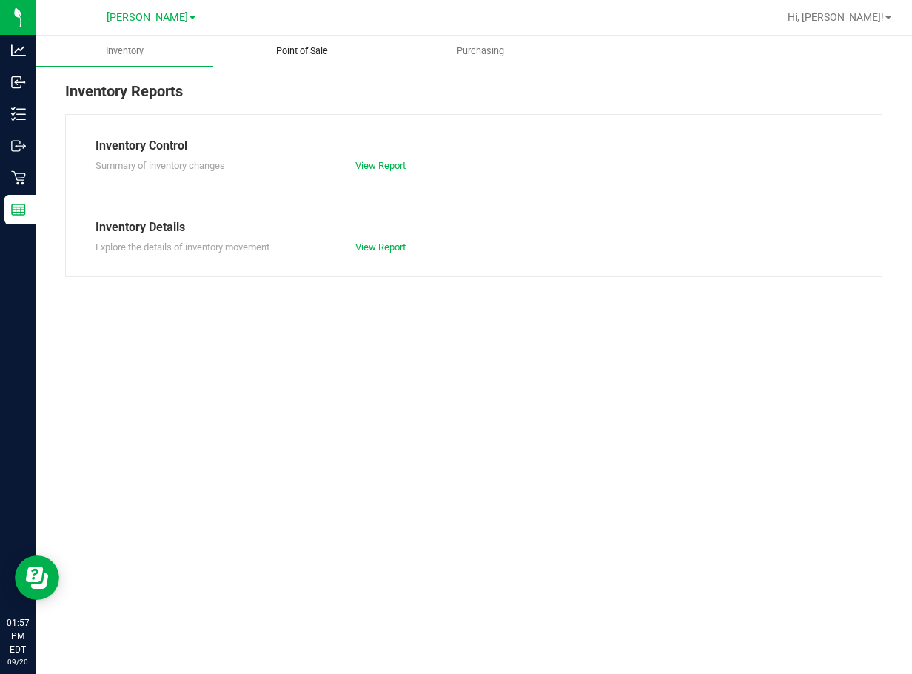
click at [311, 45] on span "Point of Sale" at bounding box center [302, 50] width 92 height 13
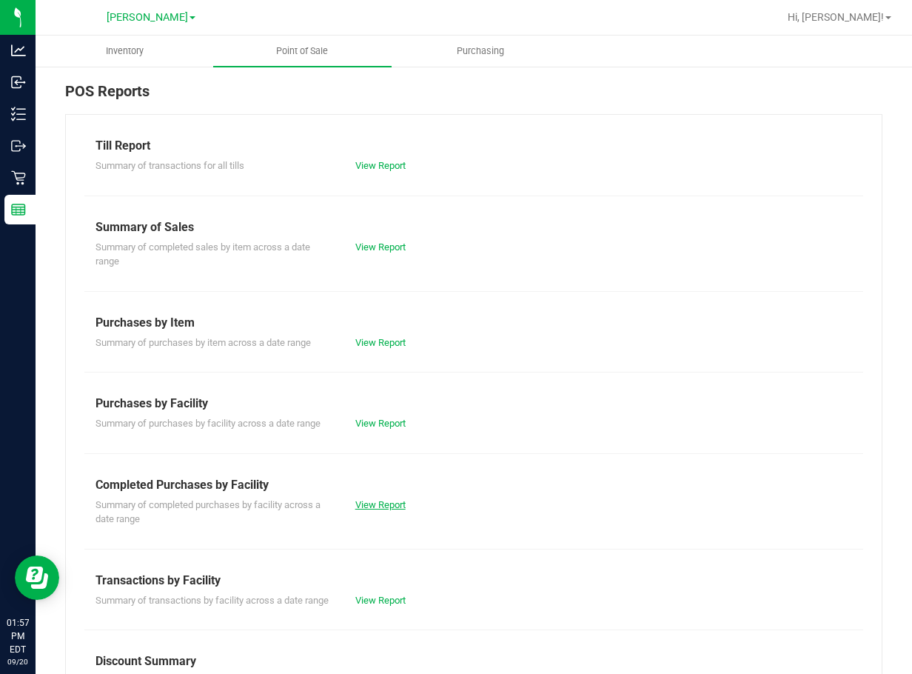
click at [371, 500] on link "View Report" at bounding box center [380, 504] width 50 height 11
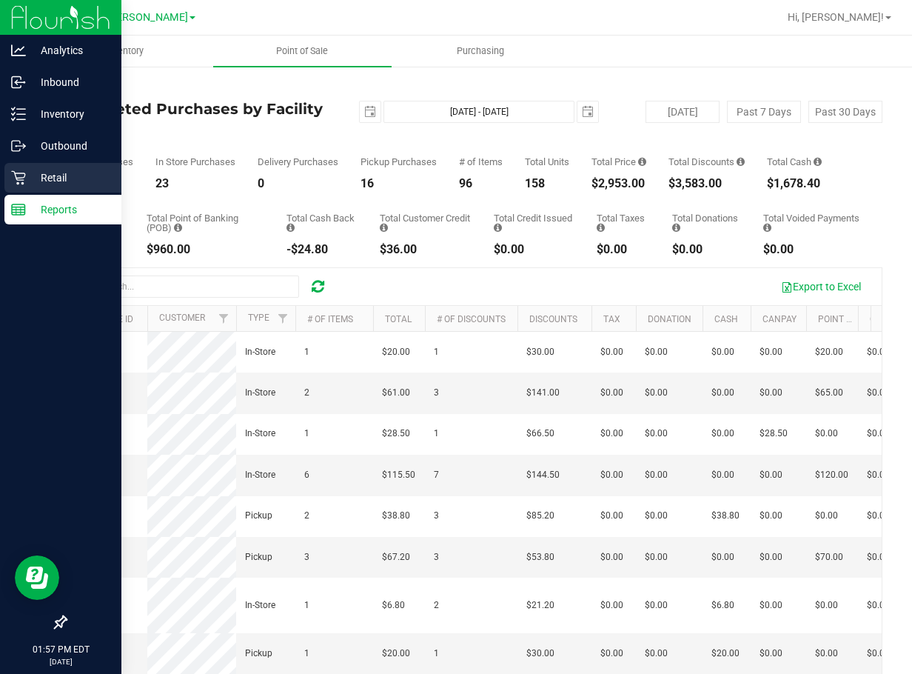
click at [12, 180] on icon at bounding box center [18, 177] width 15 height 15
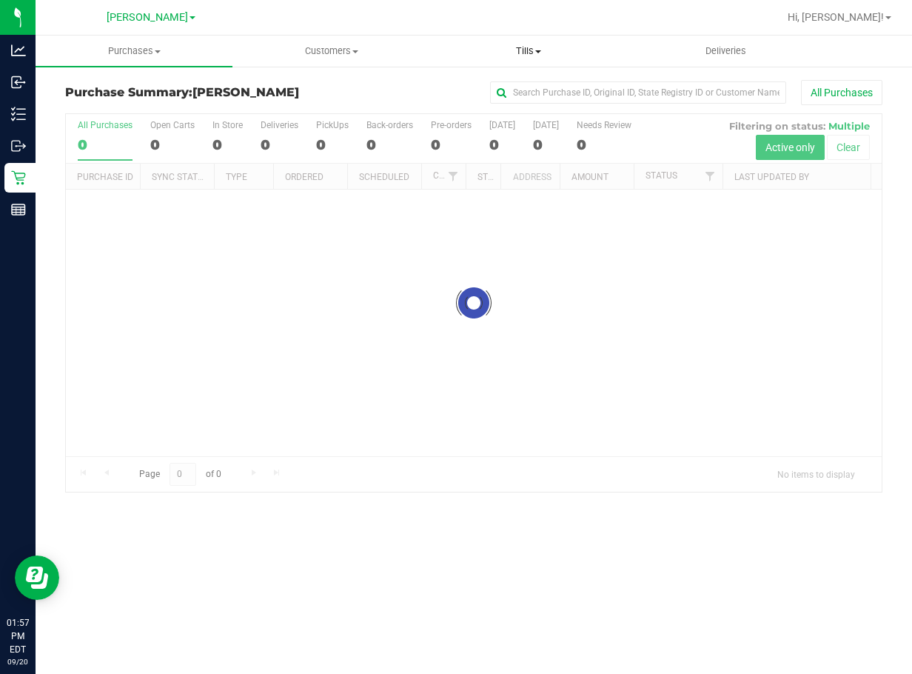
click at [525, 53] on span "Tills" at bounding box center [528, 50] width 195 height 13
click at [515, 85] on span "Manage tills" at bounding box center [480, 89] width 100 height 13
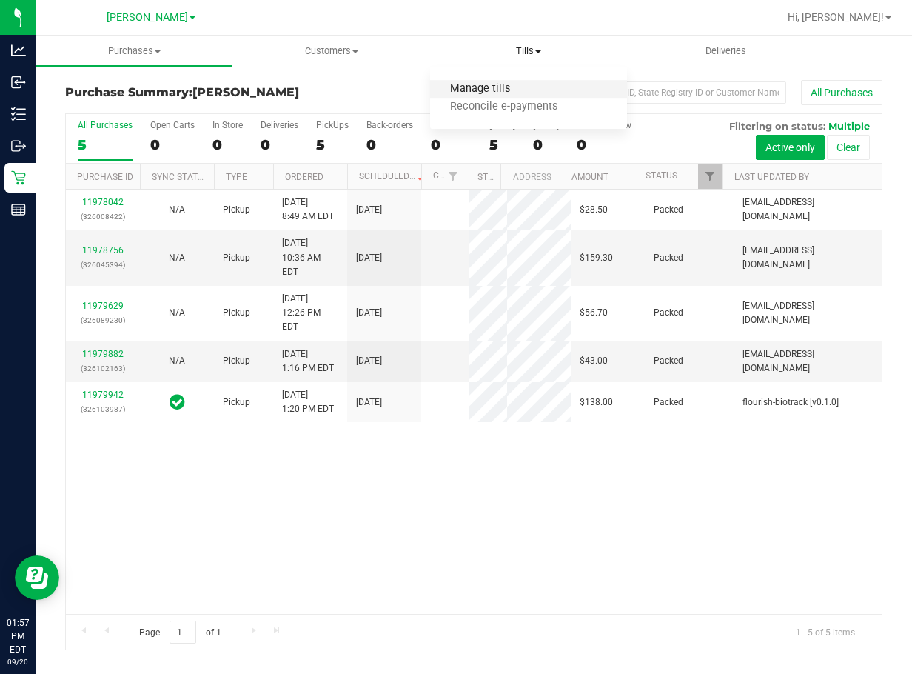
click at [515, 91] on span "Manage tills" at bounding box center [480, 89] width 100 height 13
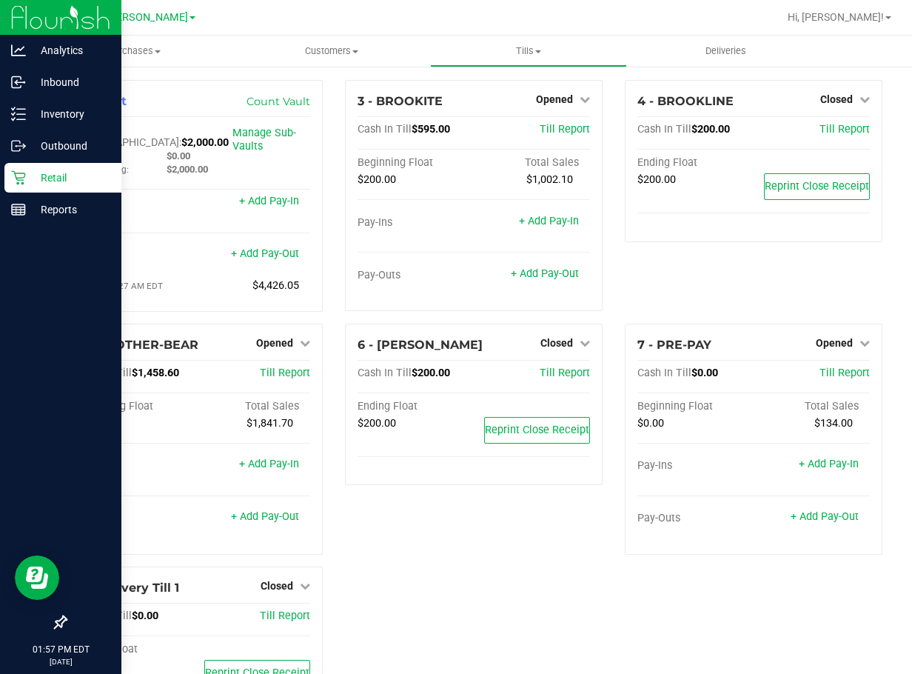
click at [22, 170] on icon at bounding box center [18, 177] width 15 height 15
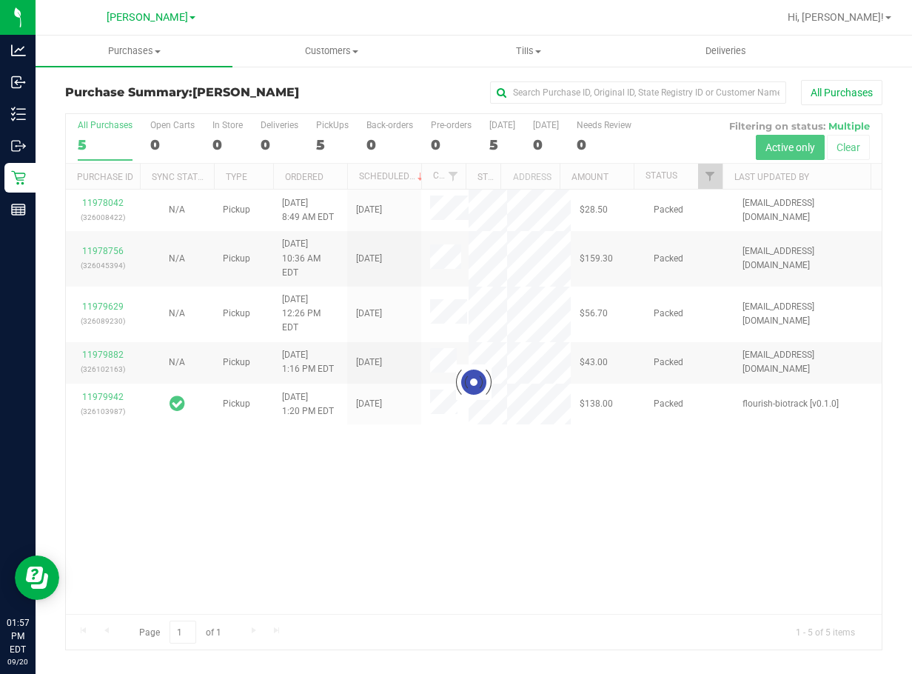
click at [447, 486] on div at bounding box center [474, 381] width 816 height 535
click at [472, 491] on div "Loading... 11978042 (326008422) N/A Pickup [DATE] 8:49 AM EDT 9/20/2025 $28.50 …" at bounding box center [474, 401] width 816 height 424
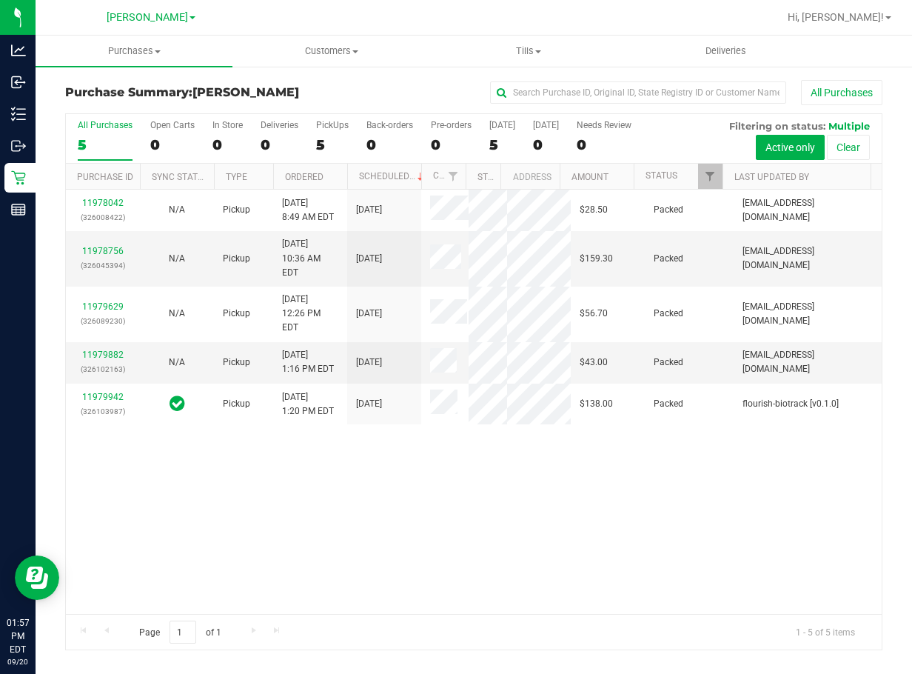
click at [464, 488] on div "11978042 (326008422) N/A Pickup [DATE] 8:49 AM EDT 9/20/2025 $28.50 Packed [EMA…" at bounding box center [474, 401] width 816 height 424
click at [463, 481] on div "11978042 (326008422) N/A Pickup [DATE] 8:49 AM EDT 9/20/2025 $28.50 Packed [EMA…" at bounding box center [474, 401] width 816 height 424
click at [462, 467] on div "11978042 (326008422) N/A Pickup [DATE] 8:49 AM EDT 9/20/2025 $28.50 Packed [EMA…" at bounding box center [474, 401] width 816 height 424
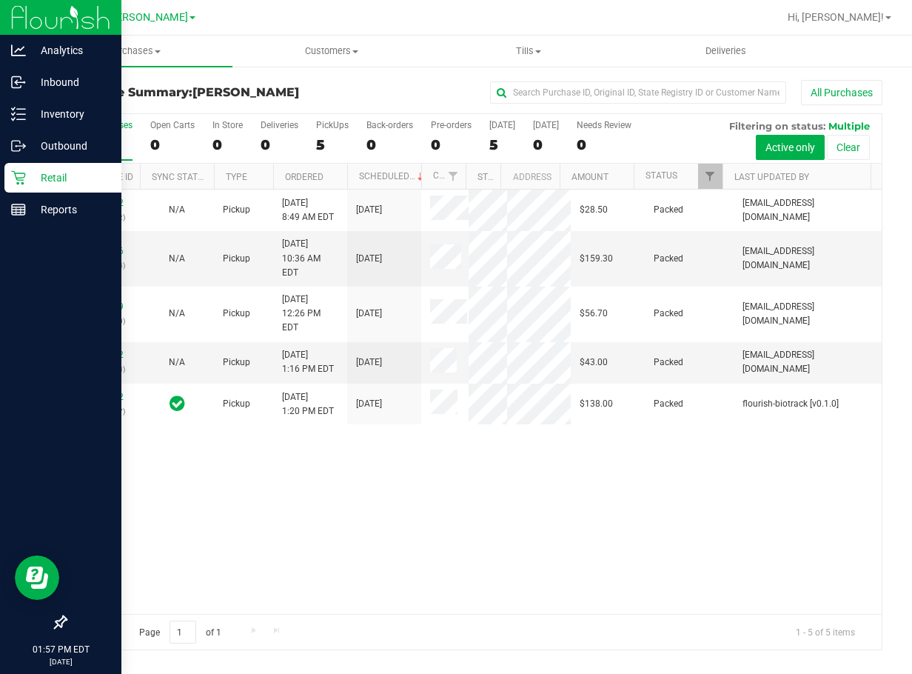
click at [44, 185] on p "Retail" at bounding box center [70, 178] width 89 height 18
click at [25, 90] on div "Inbound" at bounding box center [62, 82] width 117 height 30
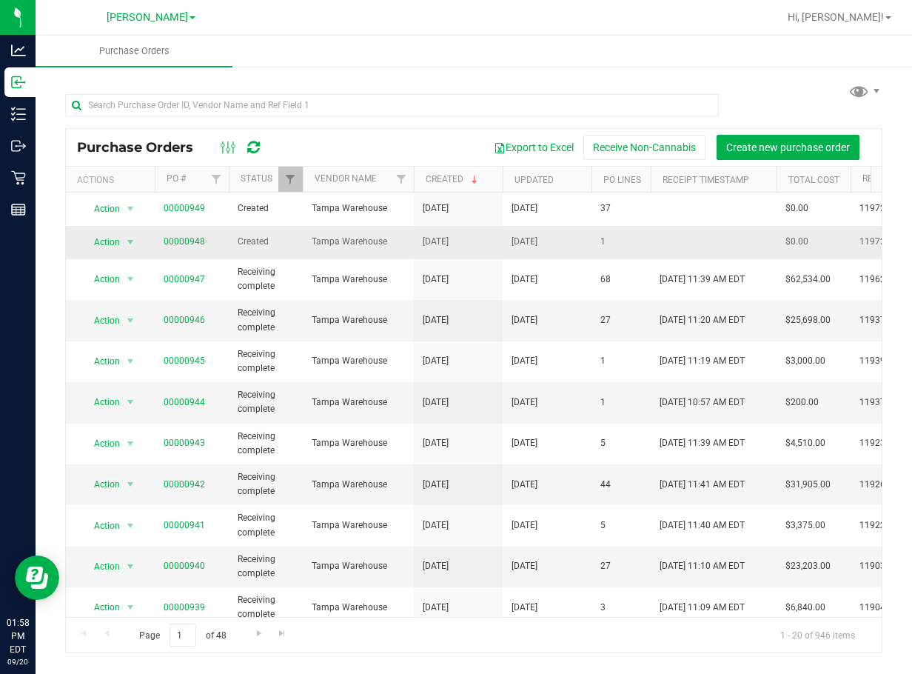
click at [433, 254] on td "[DATE]" at bounding box center [458, 242] width 89 height 33
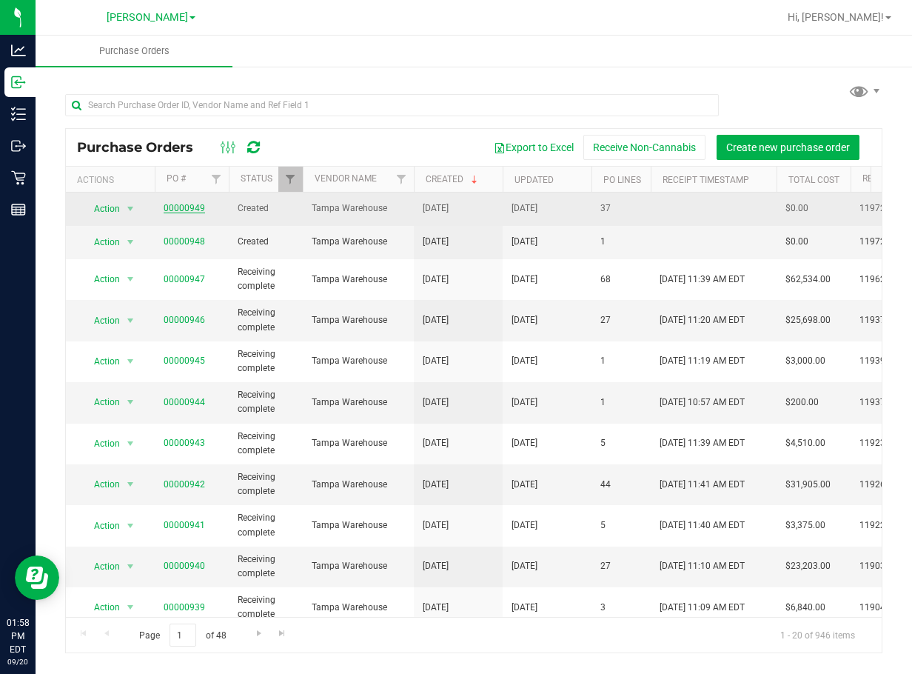
click at [191, 208] on link "00000949" at bounding box center [184, 208] width 41 height 10
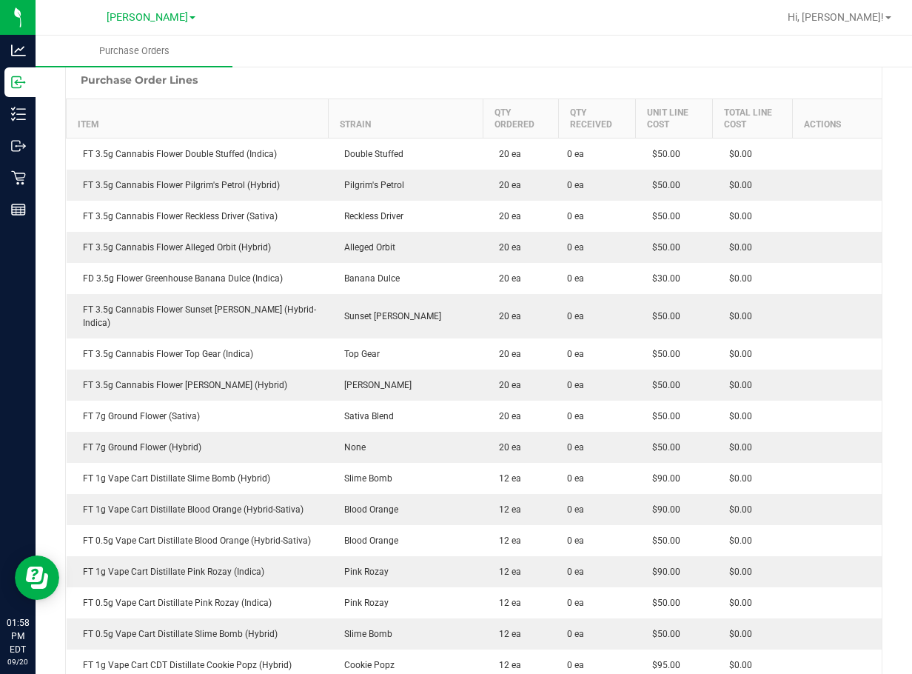
scroll to position [148, 0]
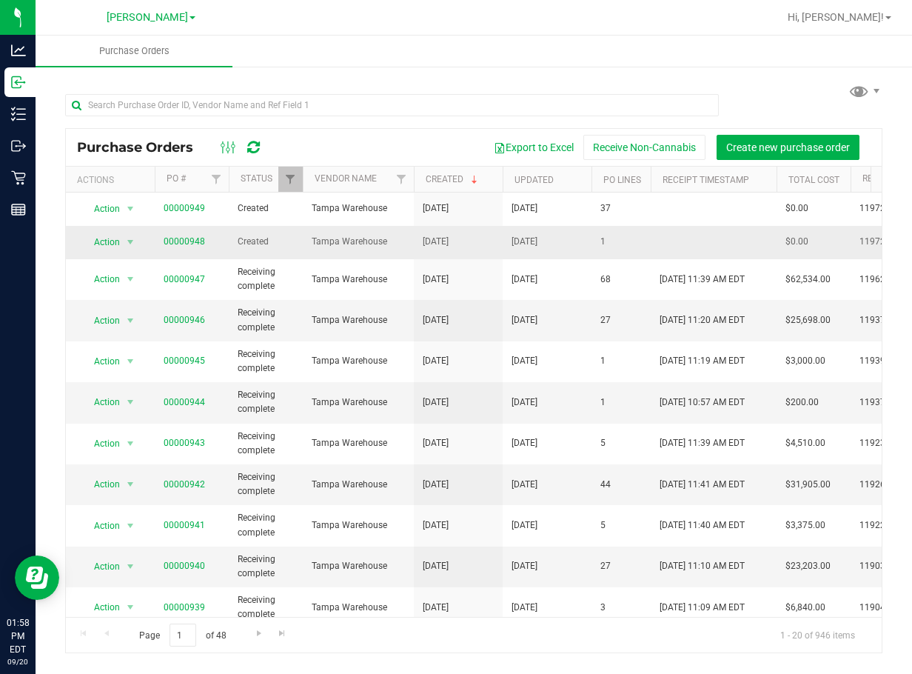
click at [184, 235] on span "00000948" at bounding box center [184, 242] width 41 height 14
click at [184, 240] on link "00000948" at bounding box center [184, 241] width 41 height 10
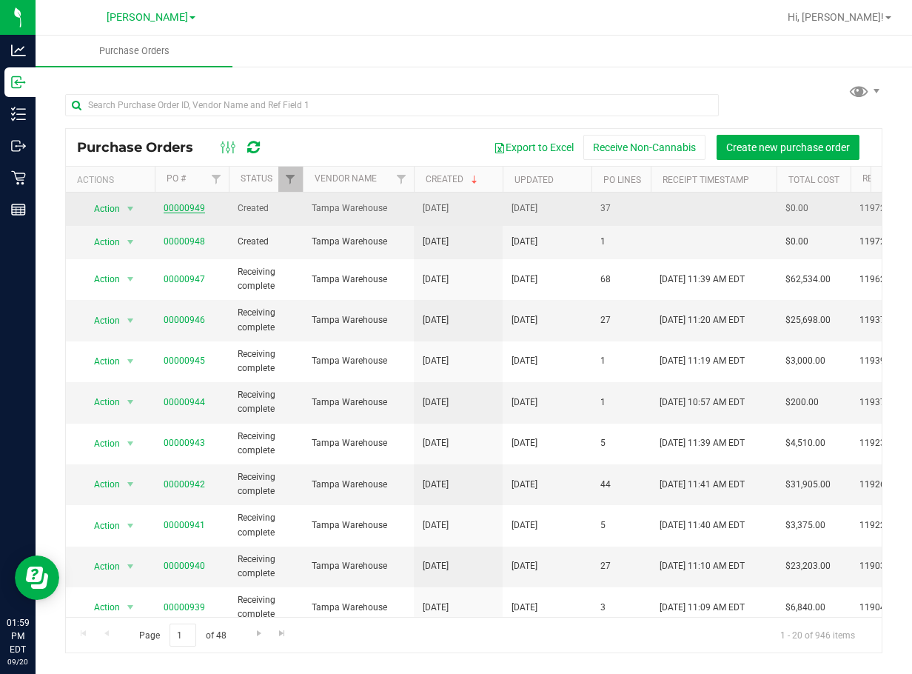
click at [187, 204] on link "00000949" at bounding box center [184, 208] width 41 height 10
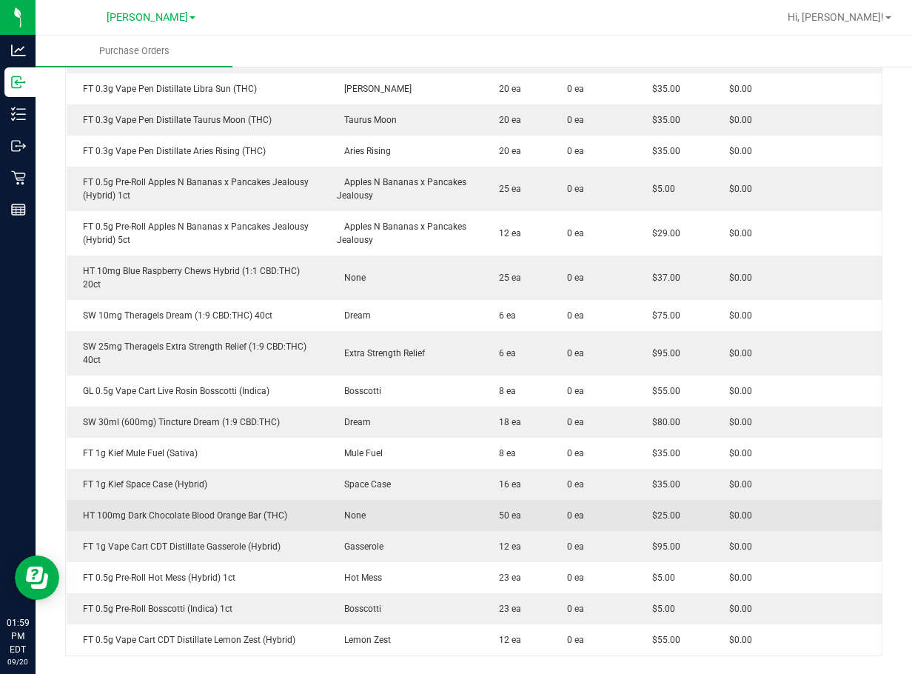
scroll to position [962, 0]
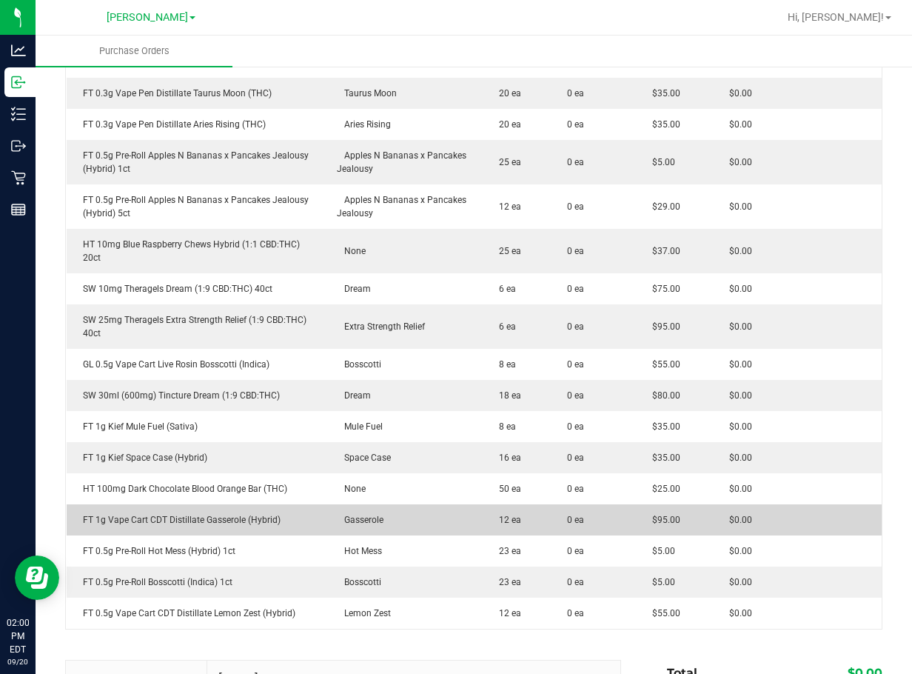
click at [392, 504] on td "Gasserole" at bounding box center [405, 519] width 155 height 31
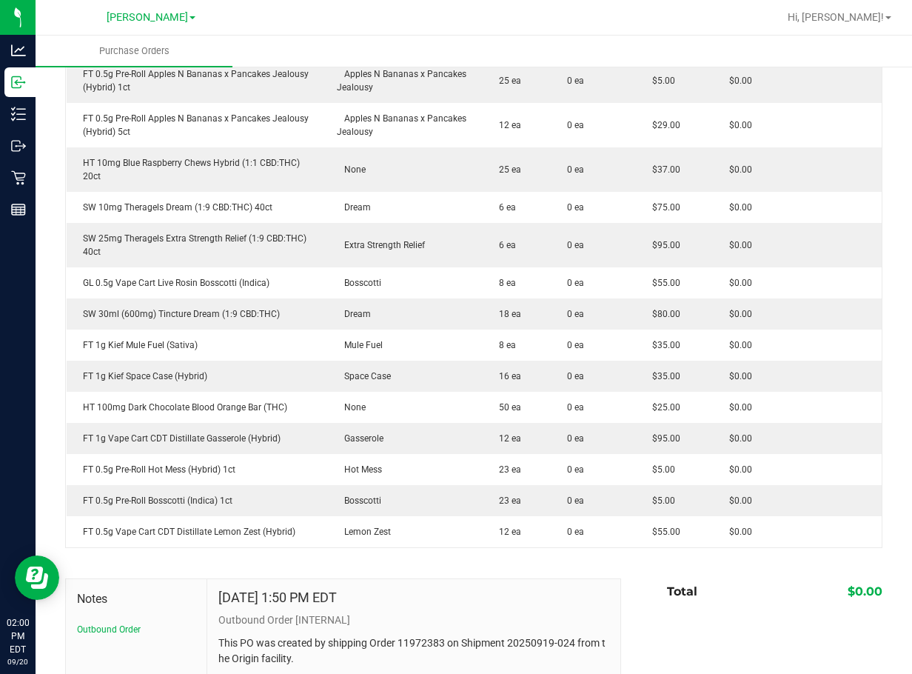
scroll to position [1136, 0]
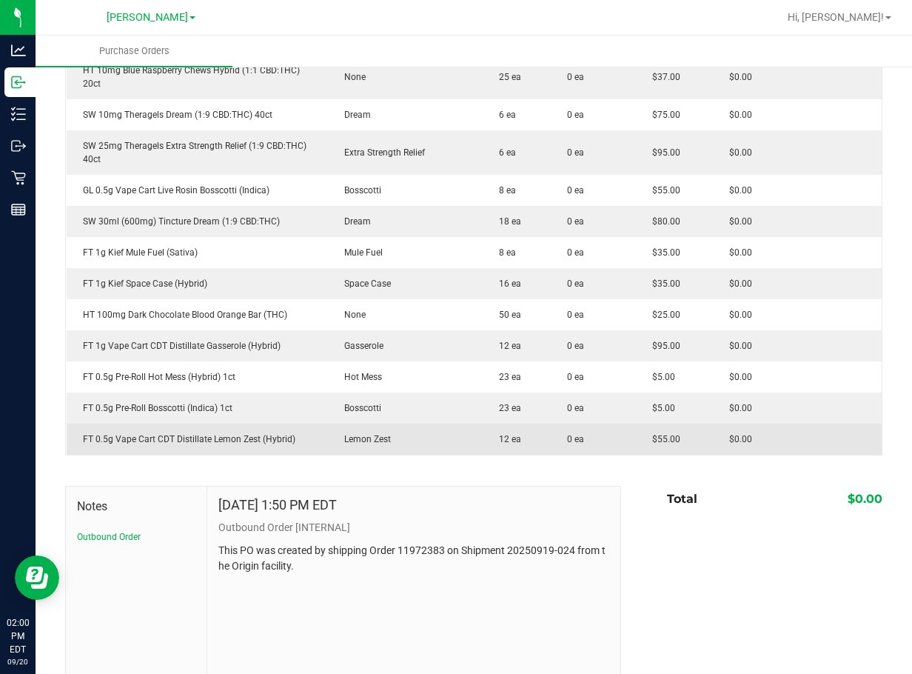
click at [357, 423] on td "Lemon Zest" at bounding box center [405, 438] width 155 height 31
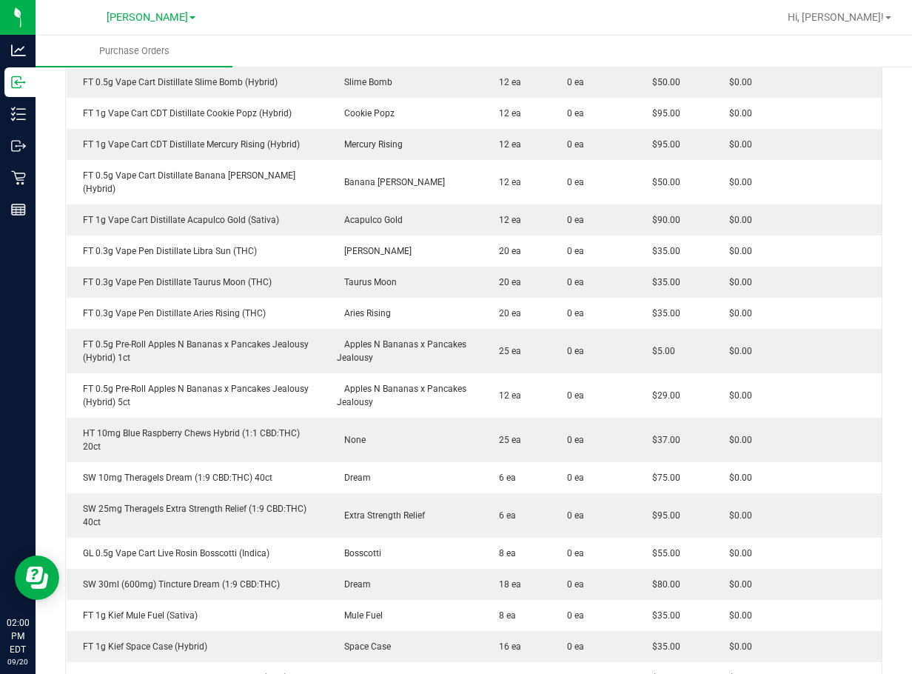
scroll to position [766, 0]
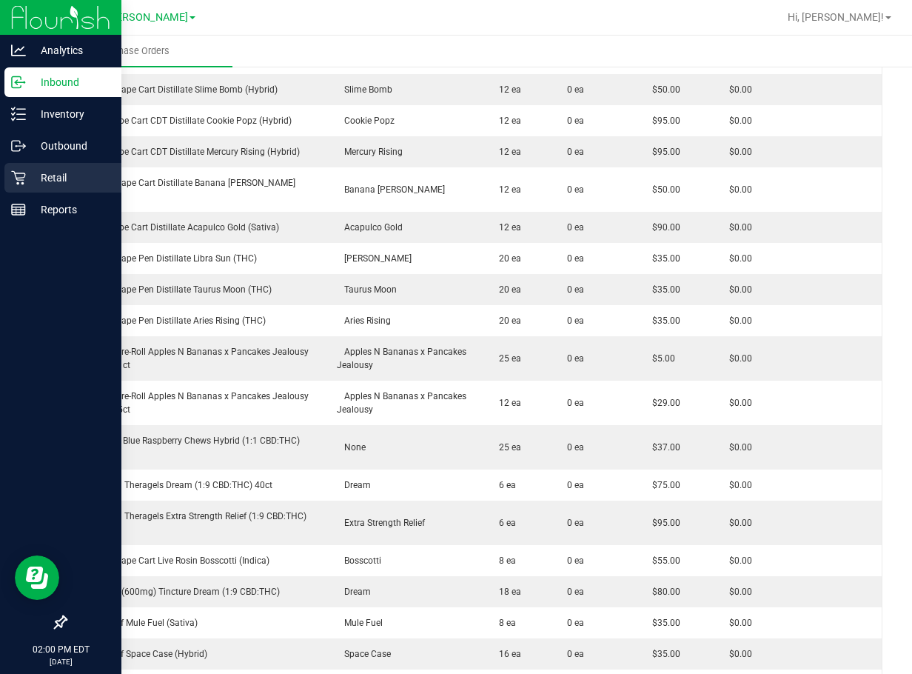
click at [21, 176] on icon at bounding box center [18, 177] width 15 height 15
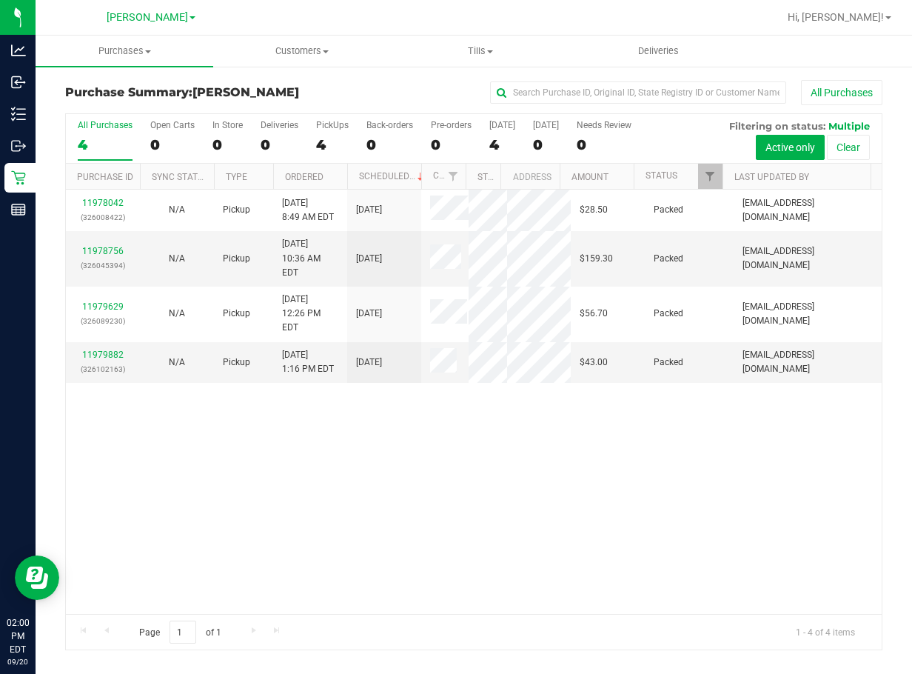
click at [560, 488] on div "11978042 (326008422) N/A Pickup [DATE] 8:49 AM EDT 9/20/2025 $28.50 Packed [EMA…" at bounding box center [474, 401] width 816 height 424
click at [494, 543] on div "11978042 (326008422) N/A Pickup [DATE] 8:49 AM EDT 9/20/2025 $28.50 Packed [EMA…" at bounding box center [474, 401] width 816 height 424
click at [94, 138] on div "4" at bounding box center [105, 144] width 55 height 17
click at [0, 0] on input "All Purchases 4" at bounding box center [0, 0] width 0 height 0
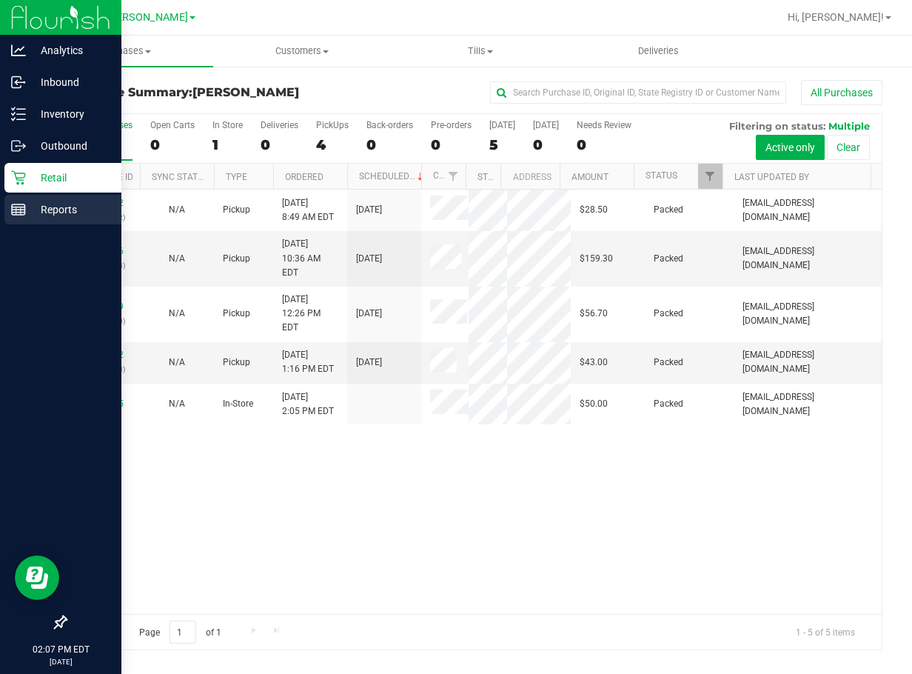
click at [31, 206] on p "Reports" at bounding box center [70, 210] width 89 height 18
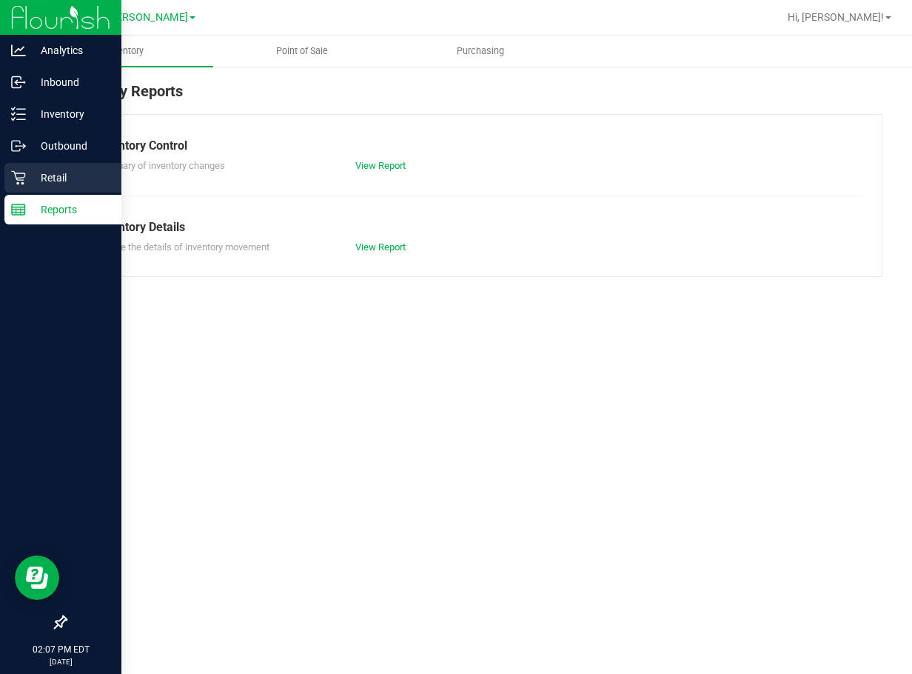
click at [57, 178] on p "Retail" at bounding box center [70, 178] width 89 height 18
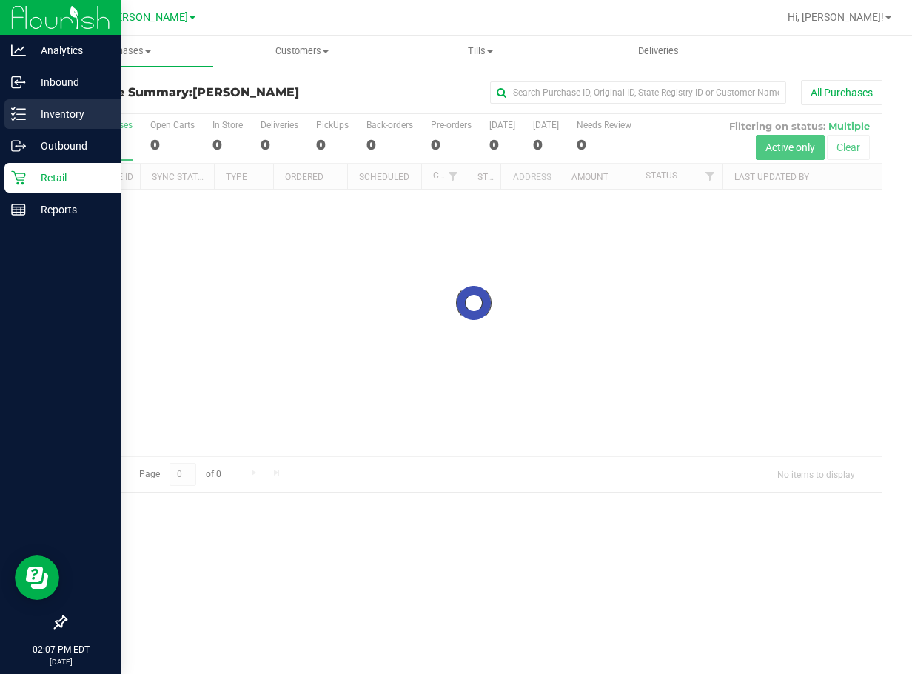
click at [57, 105] on p "Inventory" at bounding box center [70, 114] width 89 height 18
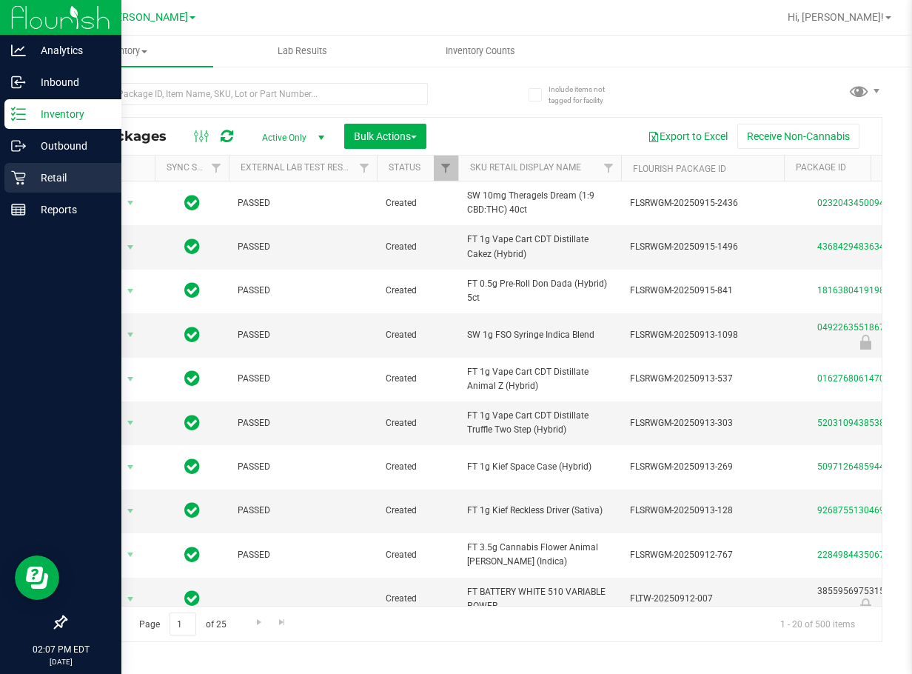
click at [47, 181] on p "Retail" at bounding box center [70, 178] width 89 height 18
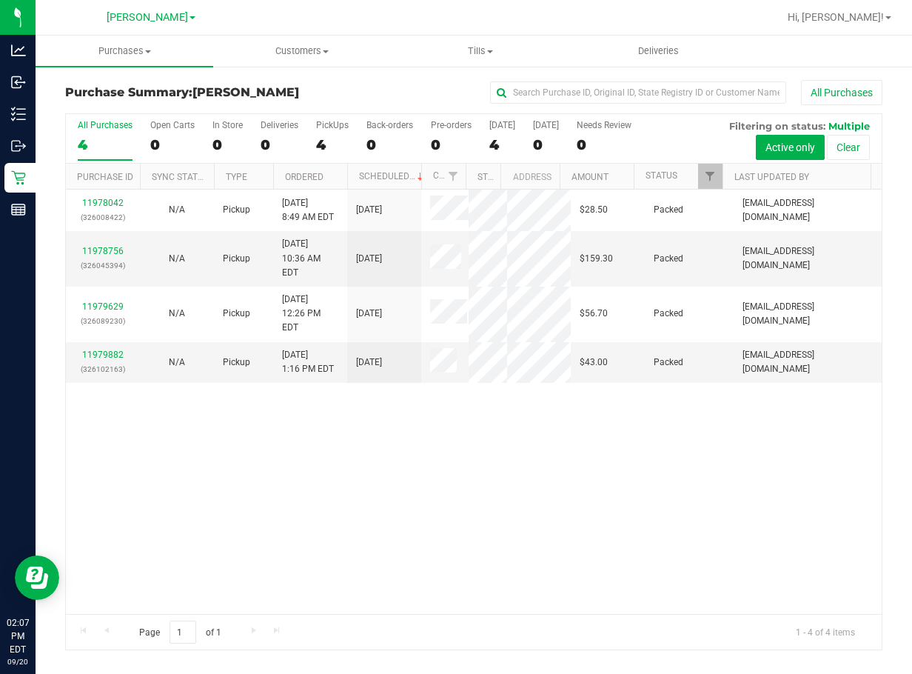
click at [643, 579] on div "11978042 (326008422) N/A Pickup [DATE] 8:49 AM EDT 9/20/2025 $28.50 Packed [EMA…" at bounding box center [474, 401] width 816 height 424
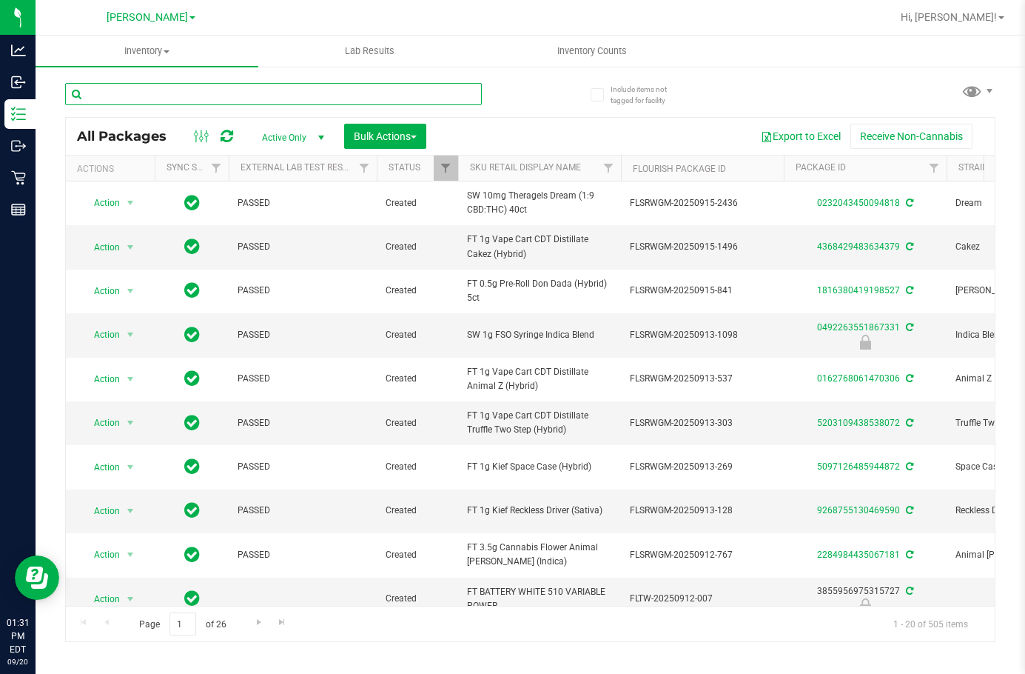
click at [150, 103] on input "text" at bounding box center [273, 94] width 417 height 22
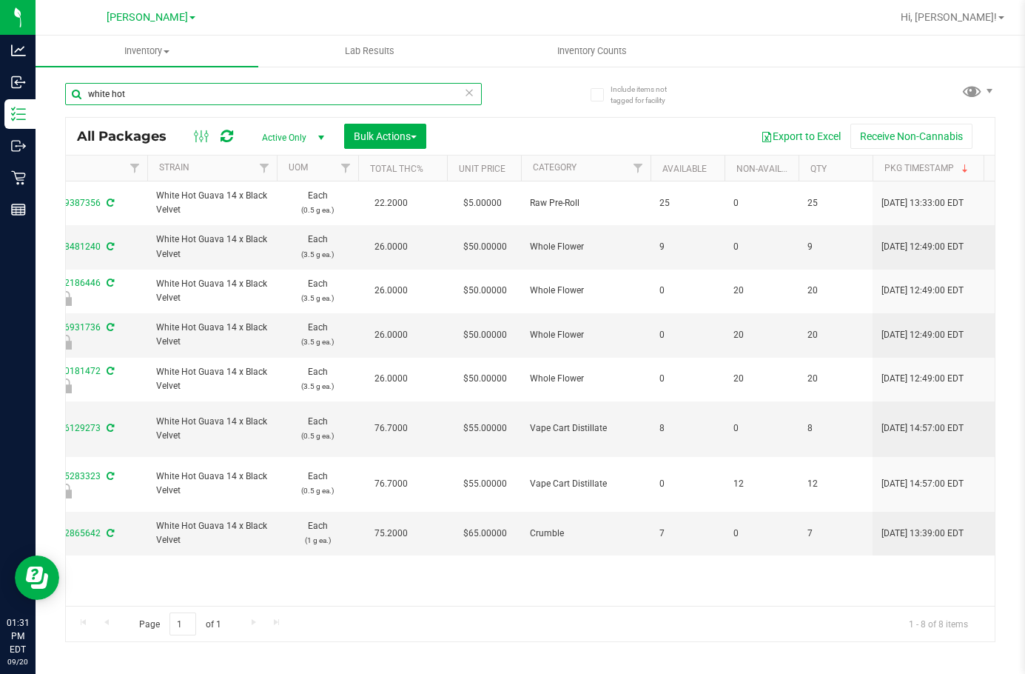
scroll to position [0, 715]
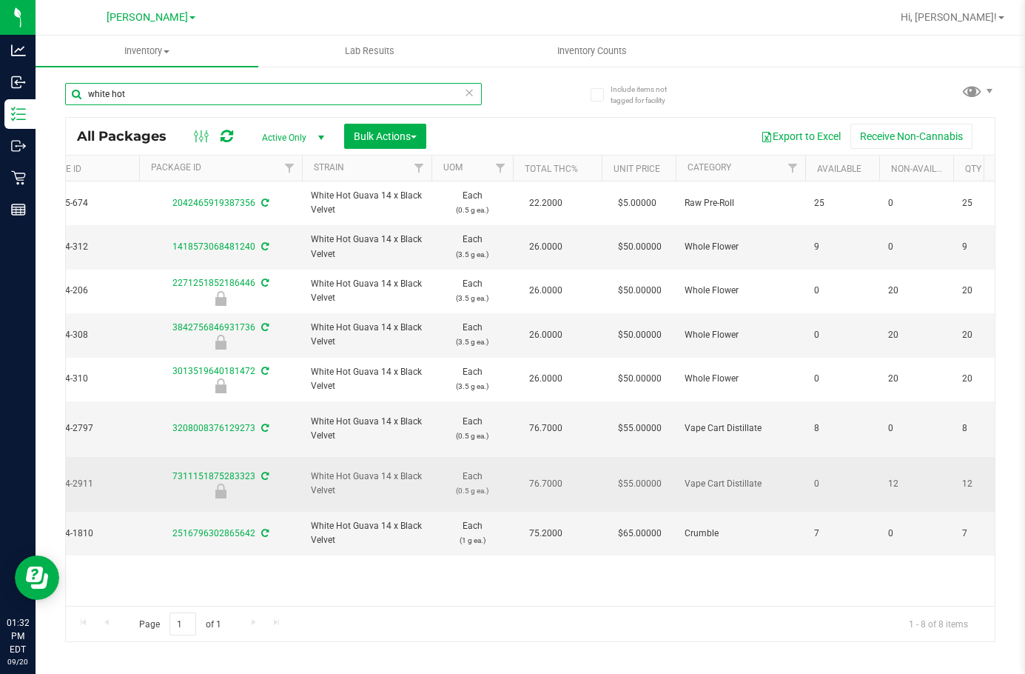
type input "white hot"
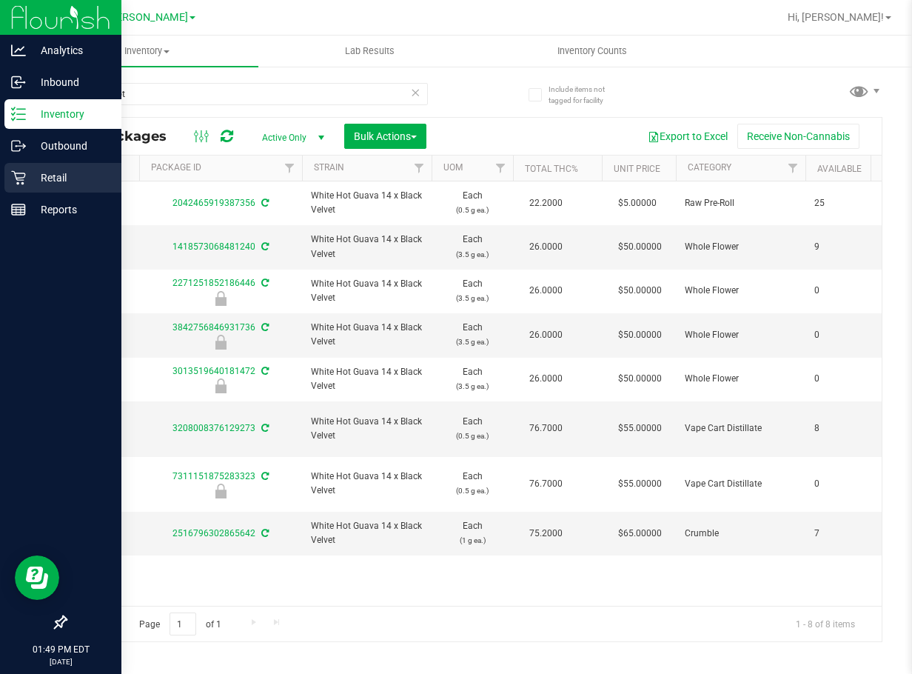
click at [31, 181] on p "Retail" at bounding box center [70, 178] width 89 height 18
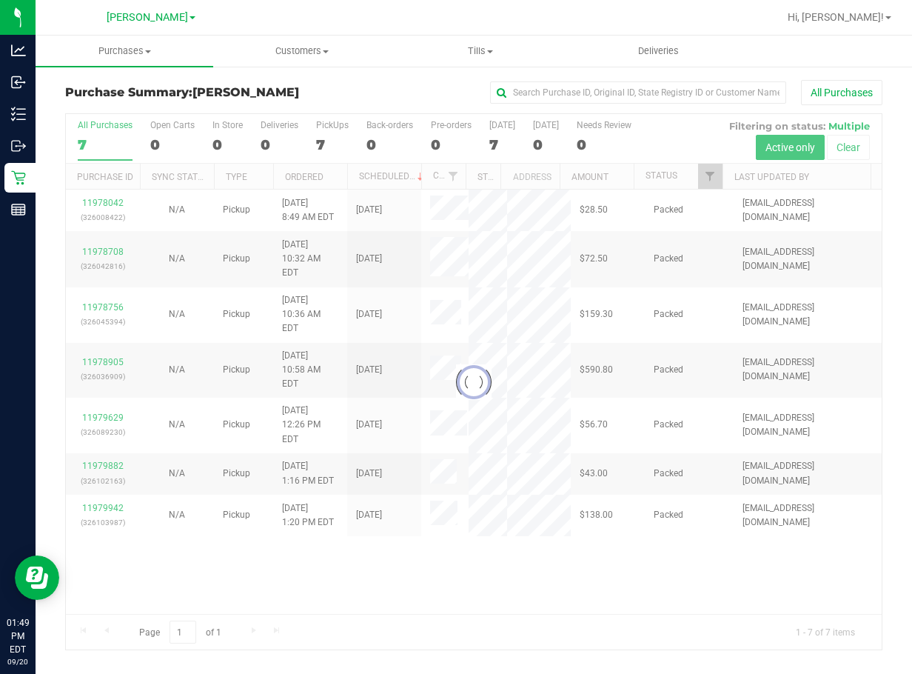
click at [614, 545] on div at bounding box center [474, 381] width 816 height 535
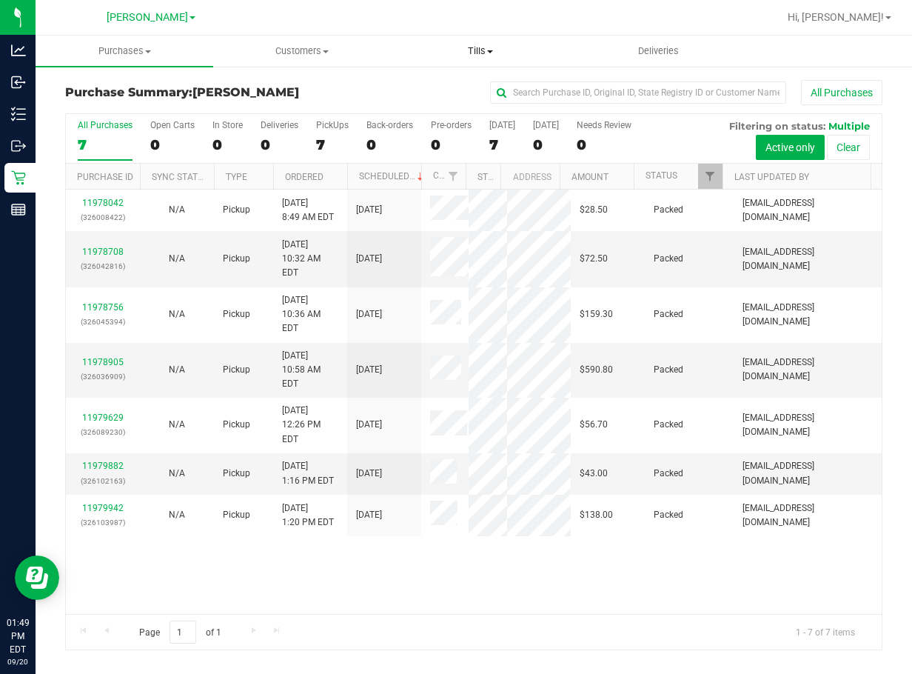
drag, startPoint x: 484, startPoint y: 49, endPoint x: 483, endPoint y: 58, distance: 8.9
click at [484, 49] on span "Tills" at bounding box center [480, 50] width 176 height 13
click at [472, 81] on li "Manage tills" at bounding box center [481, 90] width 178 height 18
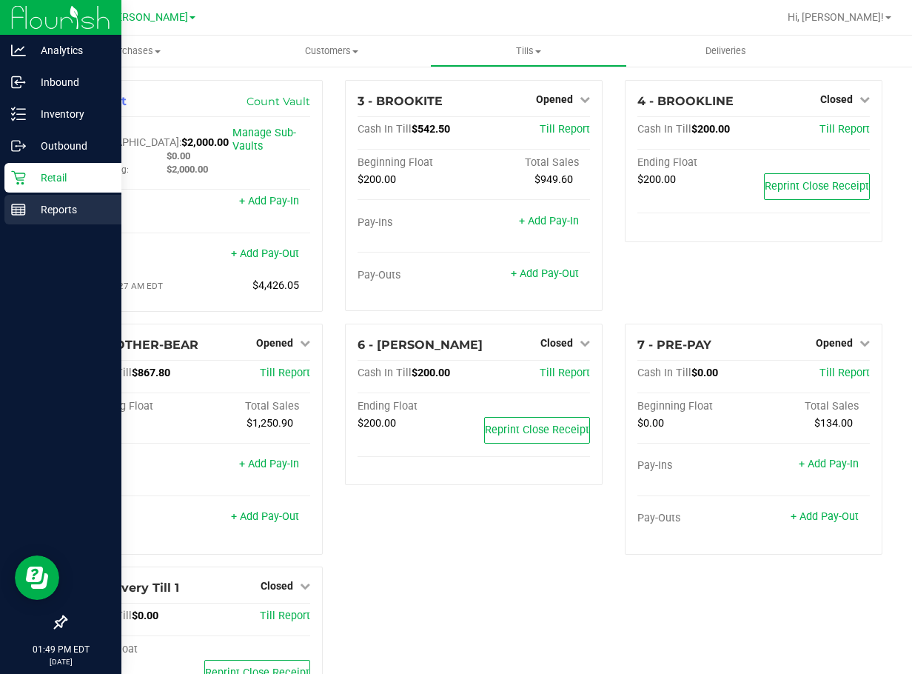
click at [18, 211] on icon at bounding box center [18, 209] width 15 height 15
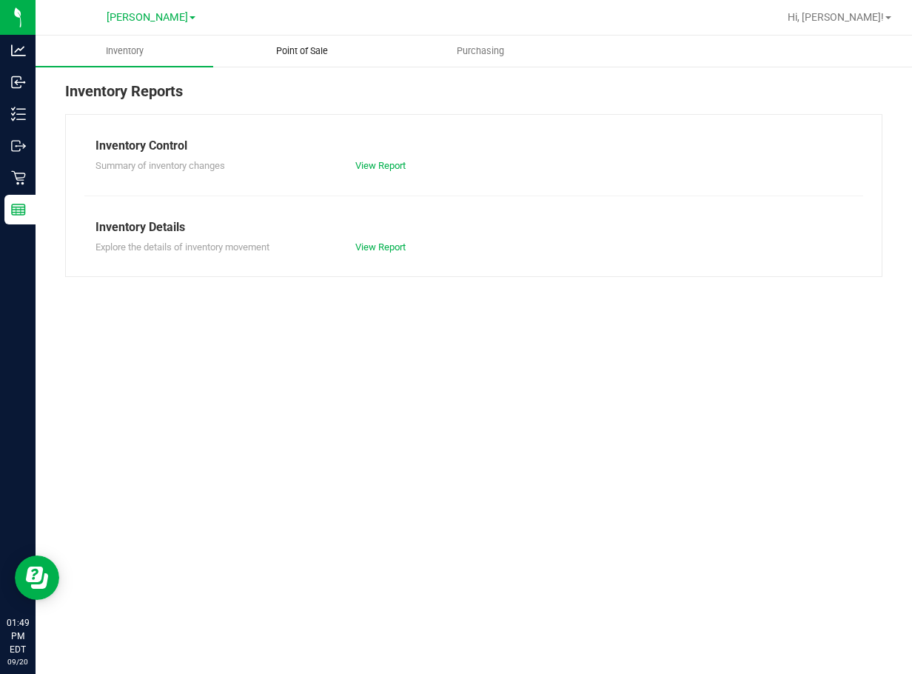
click at [306, 58] on uib-tab-heading "Point of Sale" at bounding box center [302, 51] width 176 height 30
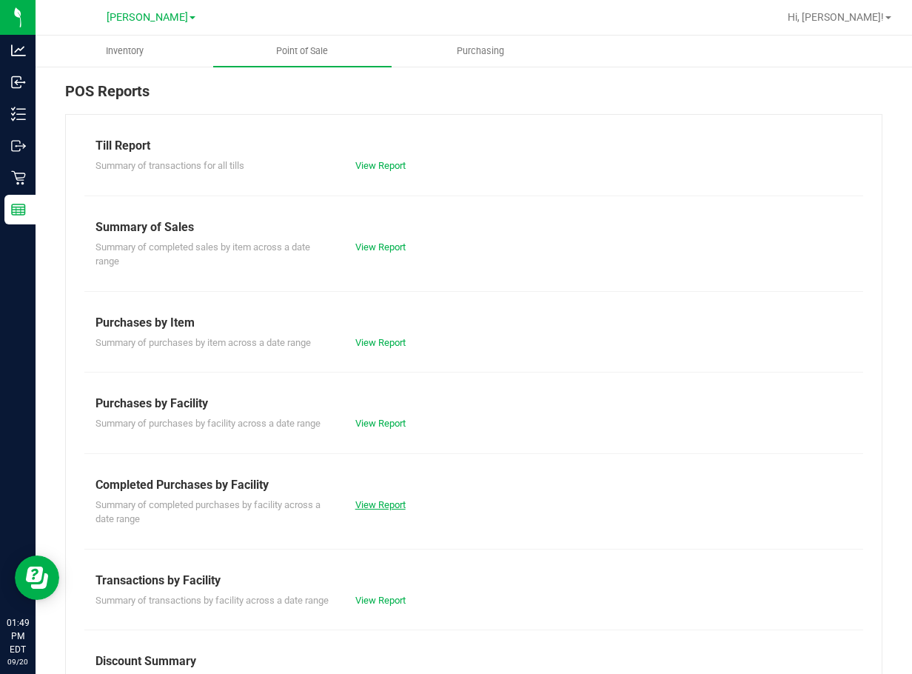
click at [358, 506] on link "View Report" at bounding box center [380, 504] width 50 height 11
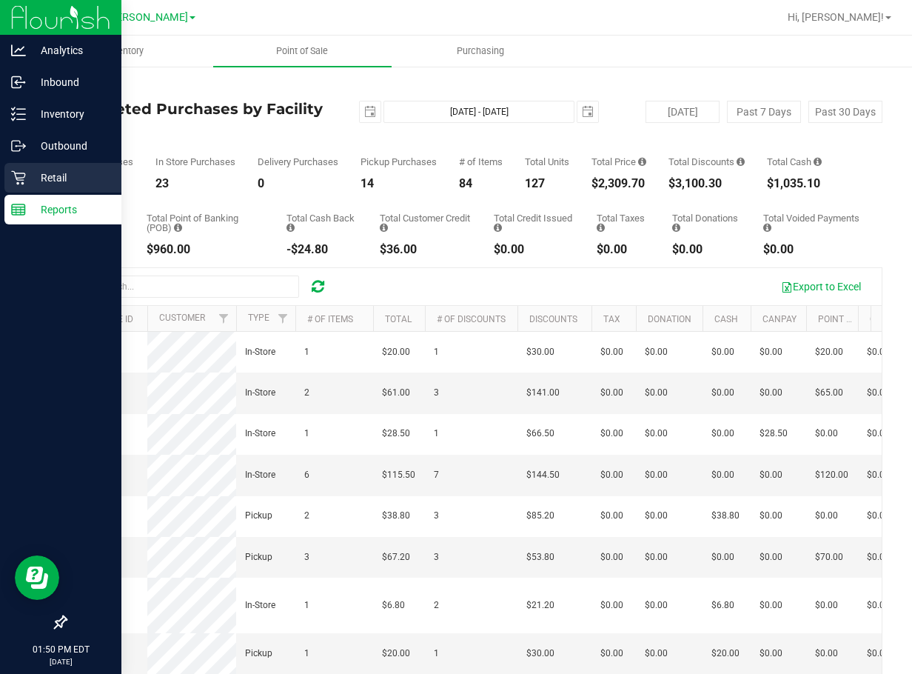
click at [16, 187] on div "Retail" at bounding box center [62, 178] width 117 height 30
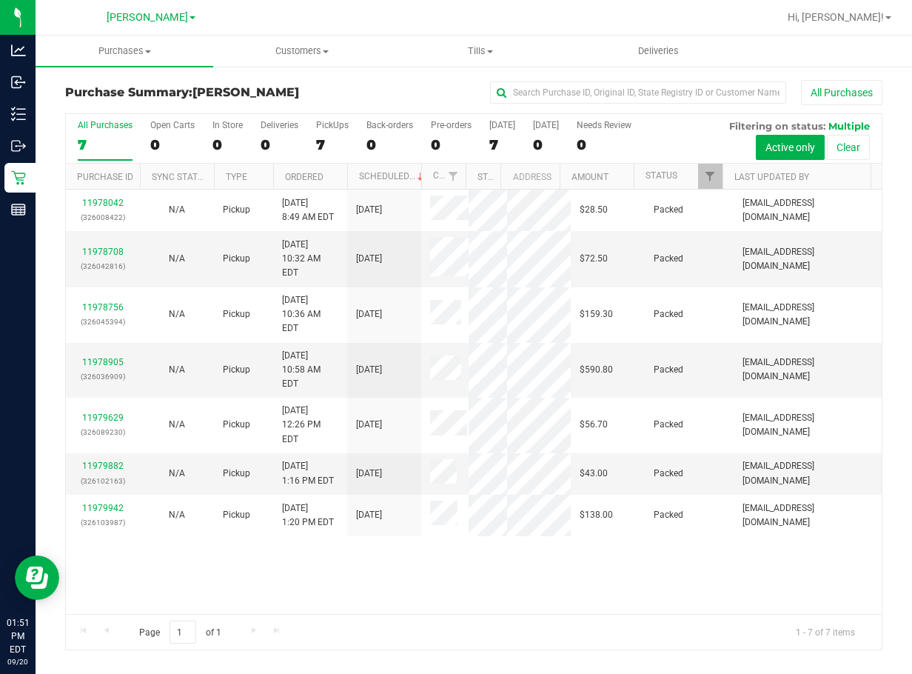
click at [492, 525] on div "11978042 (326008422) N/A Pickup [DATE] 8:49 AM EDT 9/20/2025 $28.50 Packed [EMA…" at bounding box center [474, 401] width 816 height 424
click at [492, 528] on div "11978042 (326008422) N/A Pickup [DATE] 8:49 AM EDT 9/20/2025 $28.50 Packed [EMA…" at bounding box center [474, 401] width 816 height 424
click at [490, 527] on div "11978042 (326008422) N/A Pickup [DATE] 8:49 AM EDT 9/20/2025 $28.50 Packed [EMA…" at bounding box center [474, 401] width 816 height 424
